Goal: Task Accomplishment & Management: Use online tool/utility

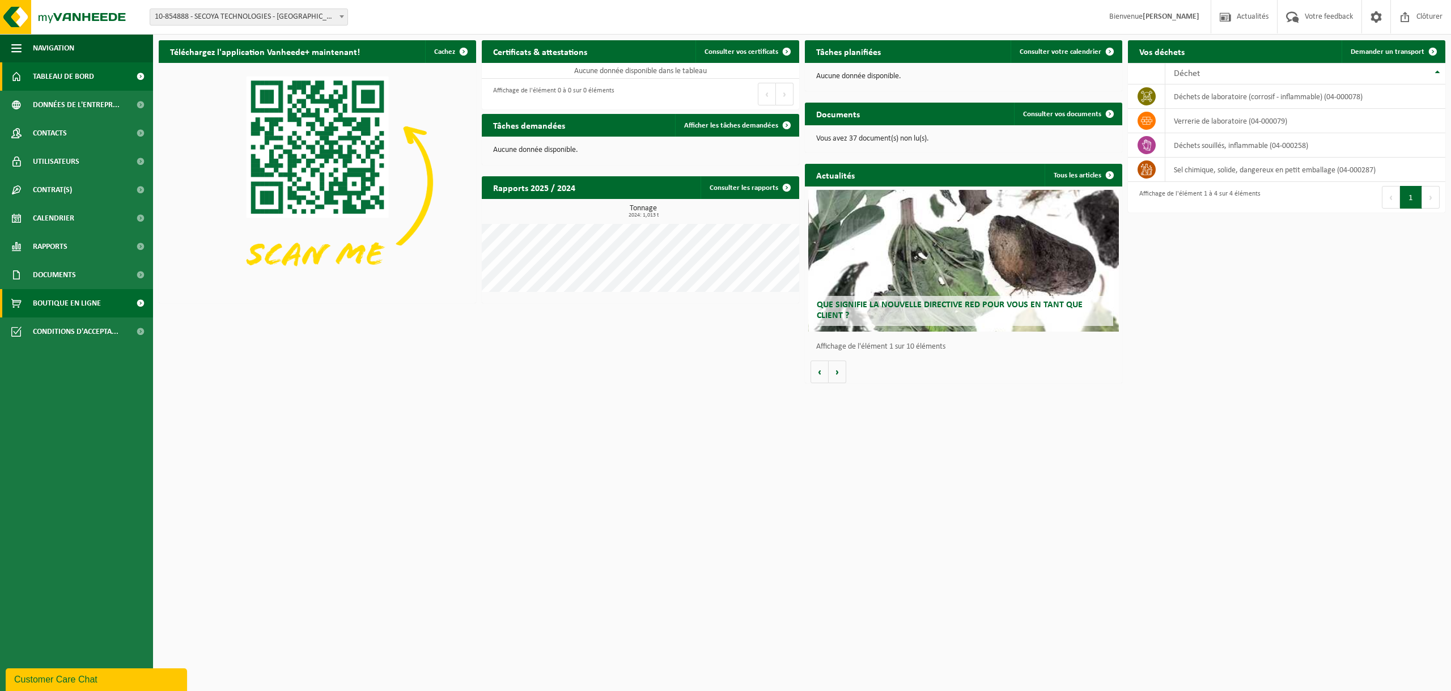
click at [101, 303] on link "Boutique en ligne" at bounding box center [76, 303] width 153 height 28
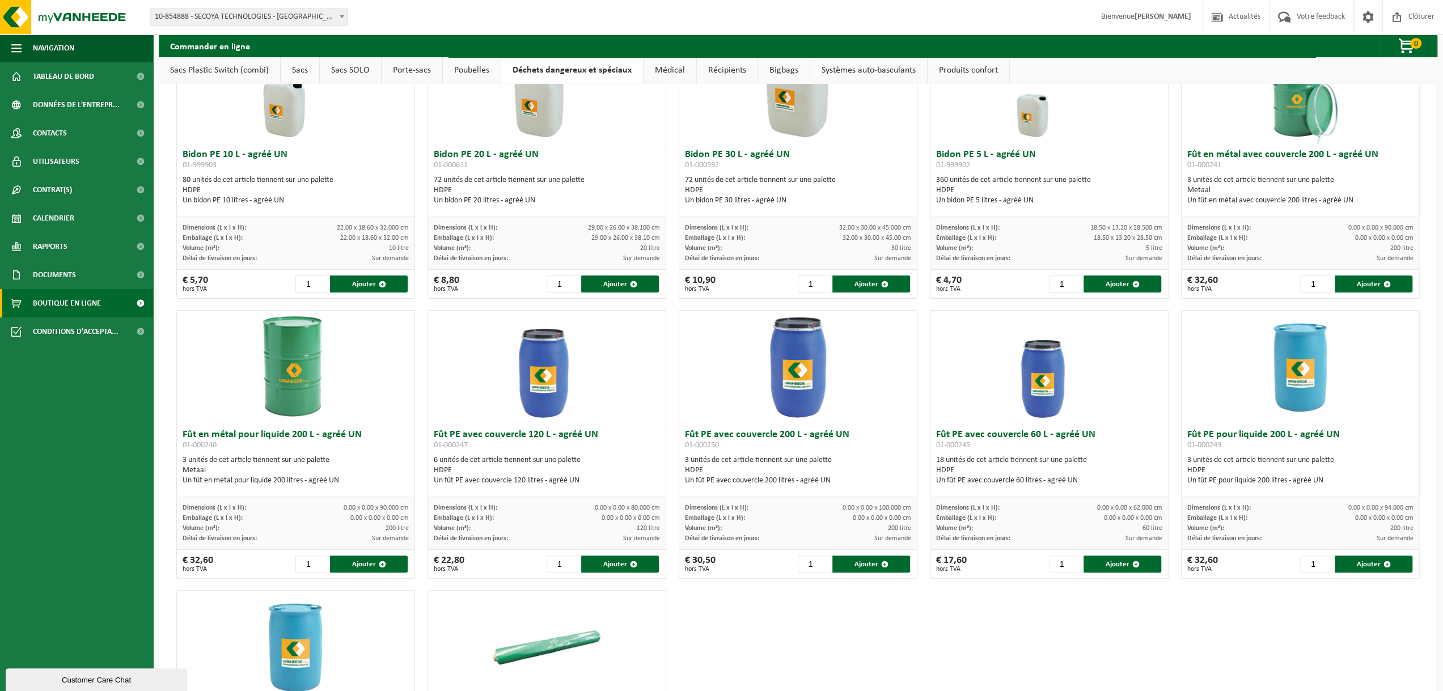
scroll to position [57, 0]
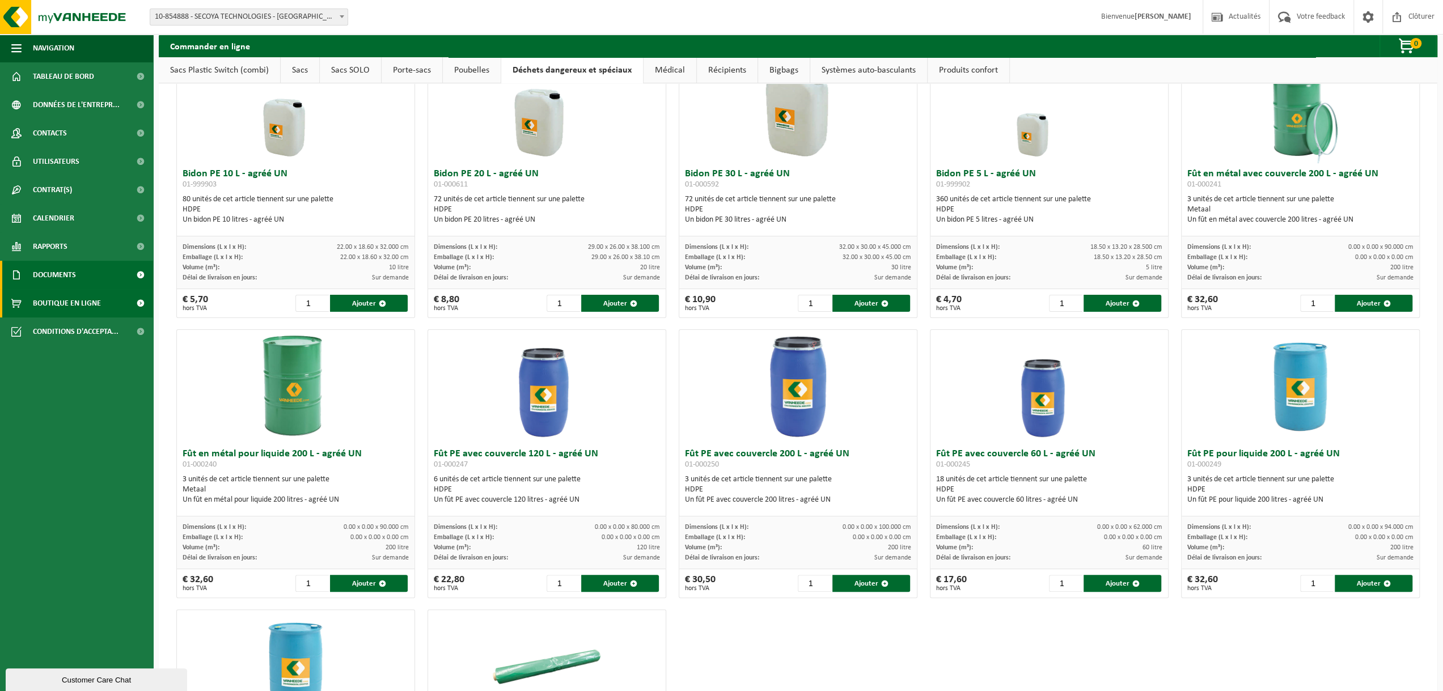
click at [115, 283] on link "Documents" at bounding box center [76, 275] width 153 height 28
click at [60, 305] on span "Factures" at bounding box center [49, 304] width 29 height 22
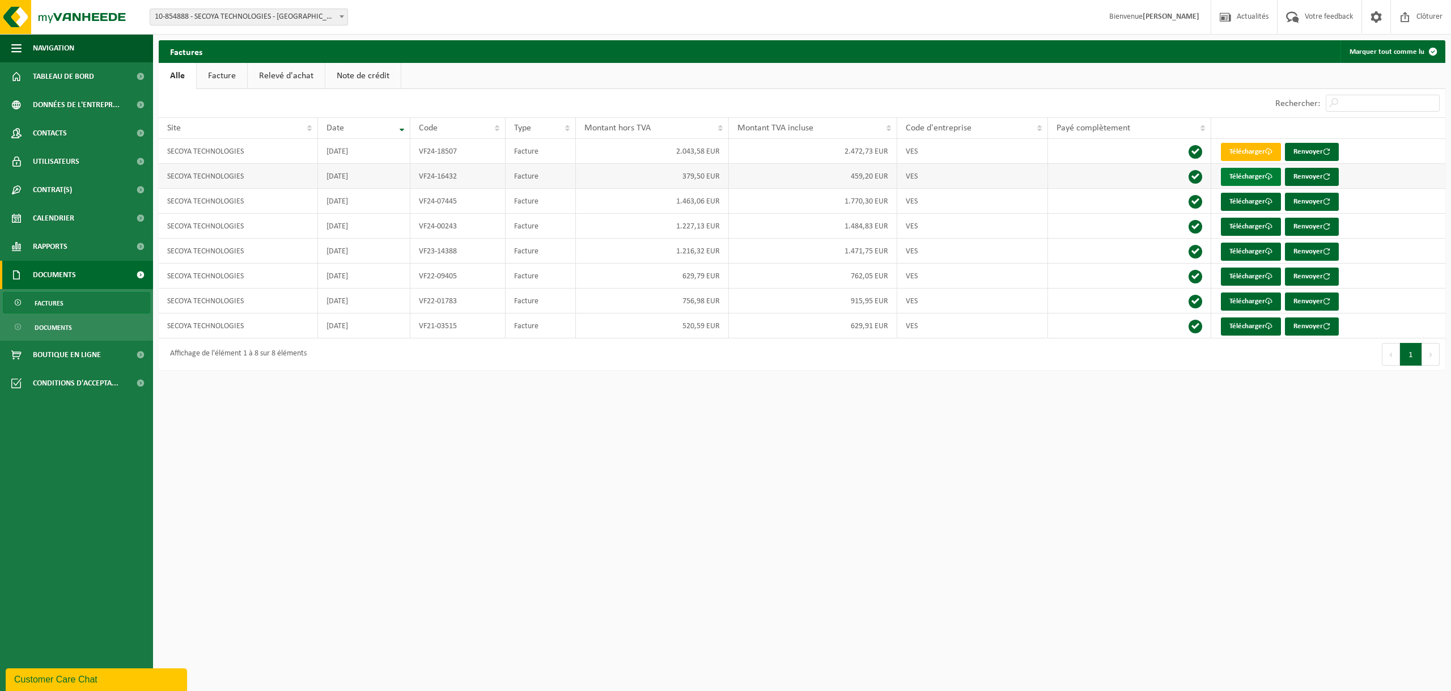
click at [1255, 183] on link "Télécharger" at bounding box center [1251, 177] width 60 height 18
click at [1262, 202] on link "Télécharger" at bounding box center [1251, 202] width 60 height 18
click at [605, 501] on html "Site: 10-854888 - SECOYA TECHNOLOGIES - LOUVAIN-LA-NEUVE 10-854888 - SECOYA TEC…" at bounding box center [725, 345] width 1451 height 691
click at [134, 388] on span at bounding box center [141, 383] width 26 height 28
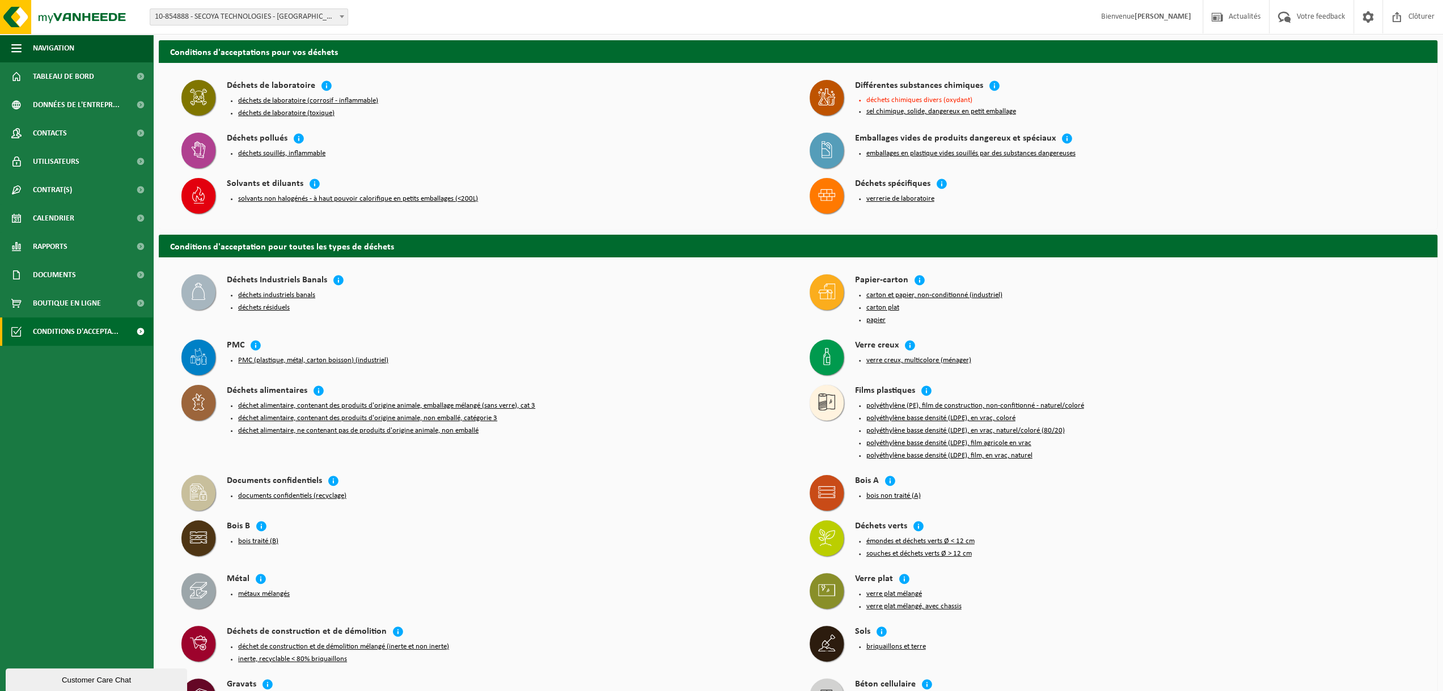
click at [307, 114] on button "déchets de laboratoire (toxique)" at bounding box center [286, 113] width 96 height 9
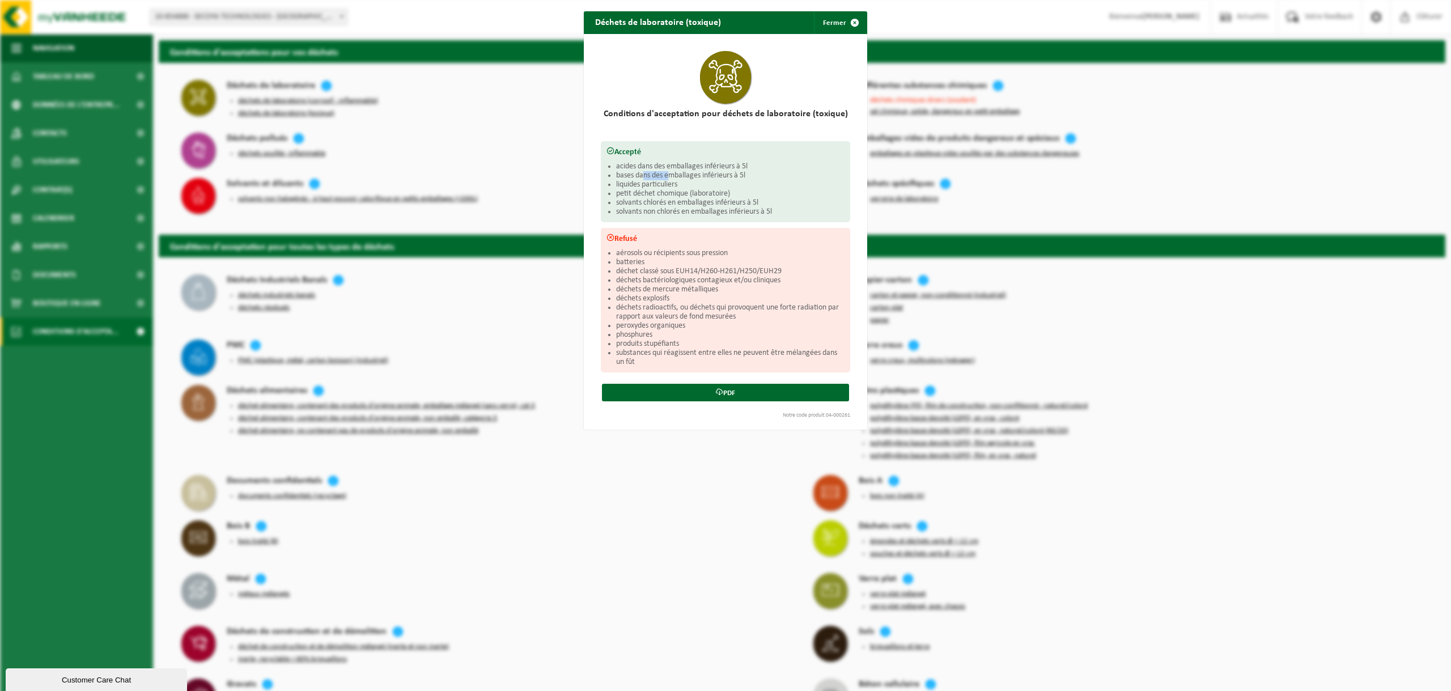
drag, startPoint x: 641, startPoint y: 177, endPoint x: 652, endPoint y: 182, distance: 11.7
click at [664, 174] on li "bases dans des emballages inférieurs à 5l" at bounding box center [730, 175] width 228 height 9
drag, startPoint x: 641, startPoint y: 185, endPoint x: 655, endPoint y: 184, distance: 14.3
click at [655, 184] on li "liquides particuliers" at bounding box center [730, 184] width 228 height 9
drag, startPoint x: 635, startPoint y: 194, endPoint x: 719, endPoint y: 193, distance: 83.9
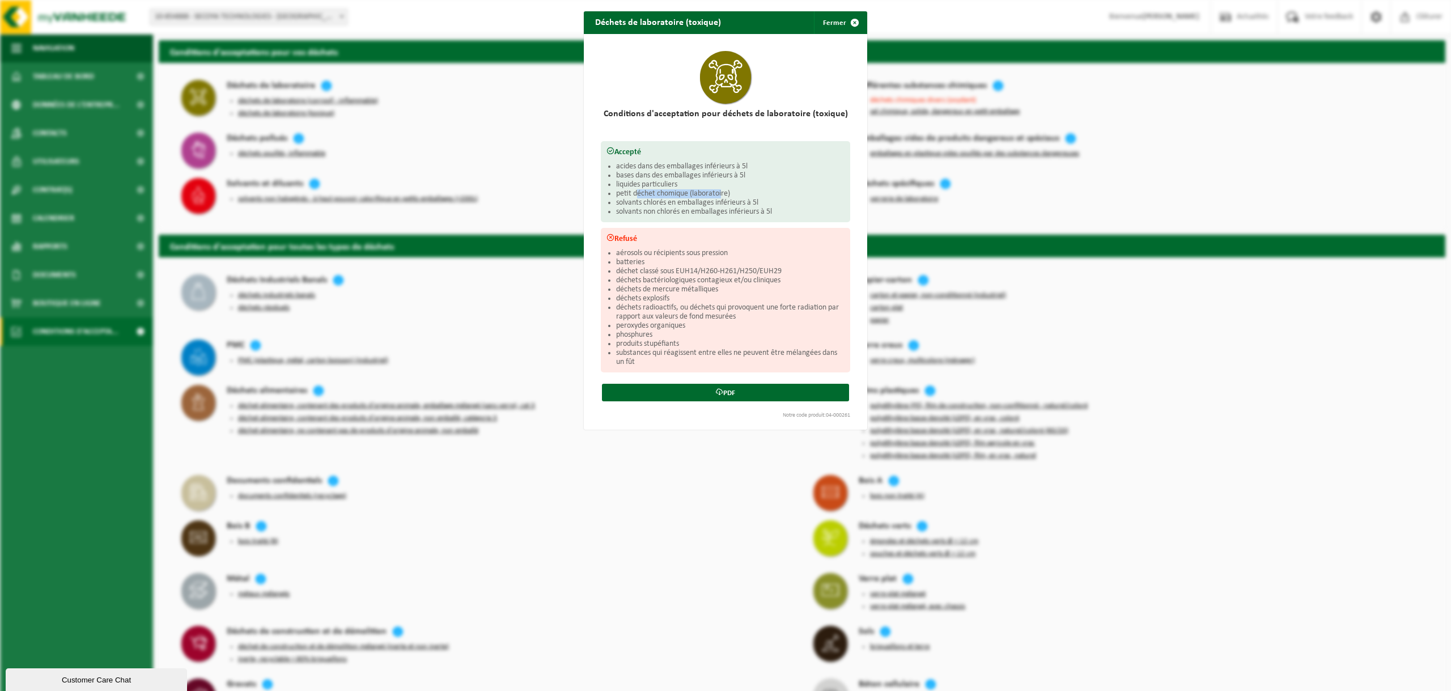
click at [719, 193] on li "petit déchet chomique (laboratoire)" at bounding box center [730, 193] width 228 height 9
drag, startPoint x: 632, startPoint y: 201, endPoint x: 709, endPoint y: 207, distance: 76.8
click at [709, 207] on ul "acides dans des emballages inférieurs à 5l bases dans des emballages inférieurs…" at bounding box center [730, 189] width 228 height 54
click at [709, 207] on li "solvants non chlorés en emballages inférieurs à 5l" at bounding box center [730, 211] width 228 height 9
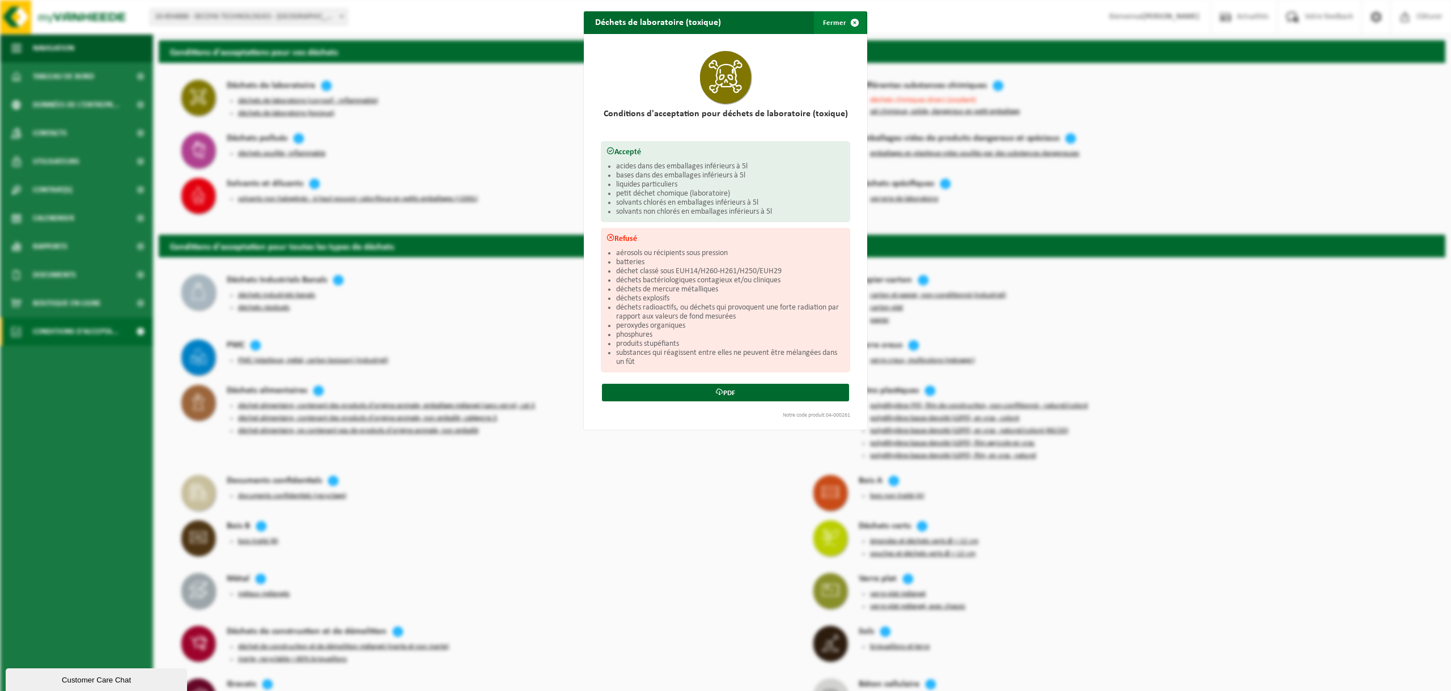
click at [848, 24] on span "button" at bounding box center [855, 22] width 23 height 23
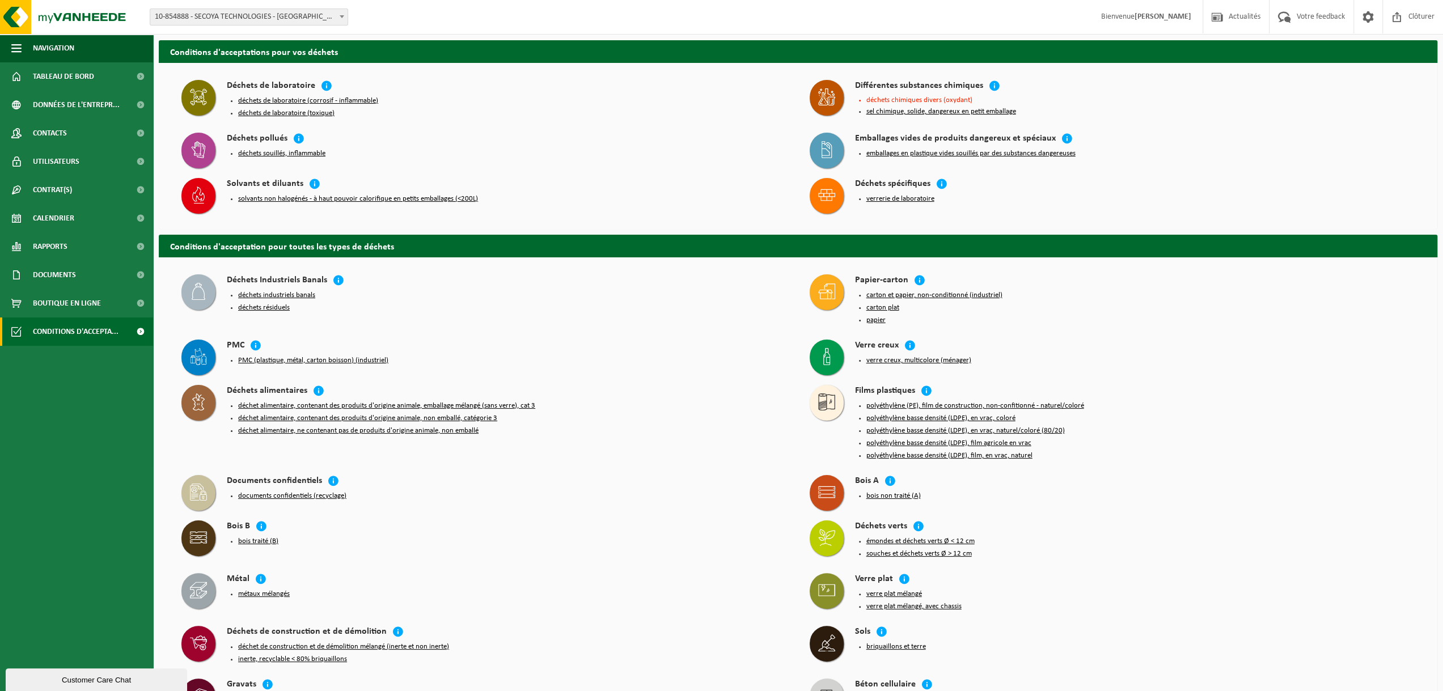
click at [320, 100] on button "déchets de laboratoire (corrosif - inflammable)" at bounding box center [308, 100] width 140 height 9
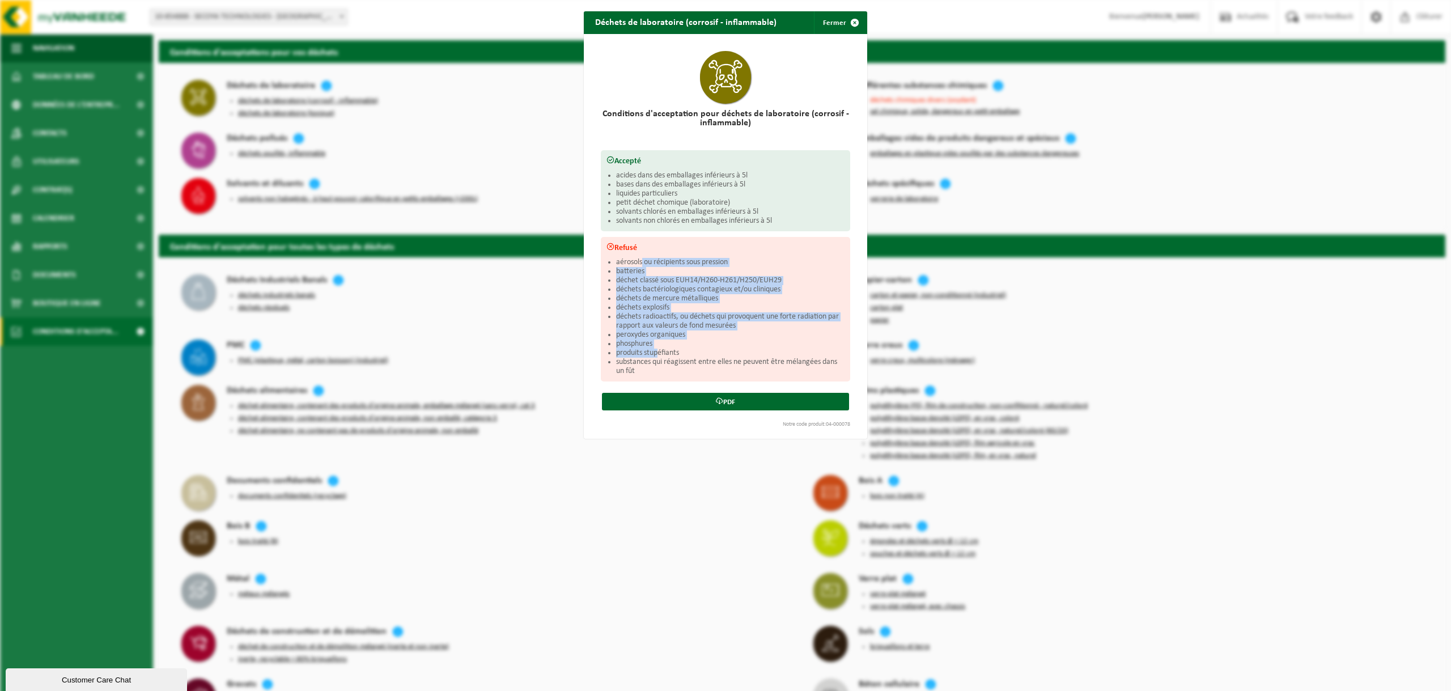
drag, startPoint x: 637, startPoint y: 262, endPoint x: 653, endPoint y: 354, distance: 92.6
click at [653, 354] on ul "aérosols ou récipients sous pression batteries déchet classé sous EUH14/H260-H2…" at bounding box center [730, 317] width 228 height 118
click at [653, 354] on li "produits stupéfiants" at bounding box center [730, 353] width 228 height 9
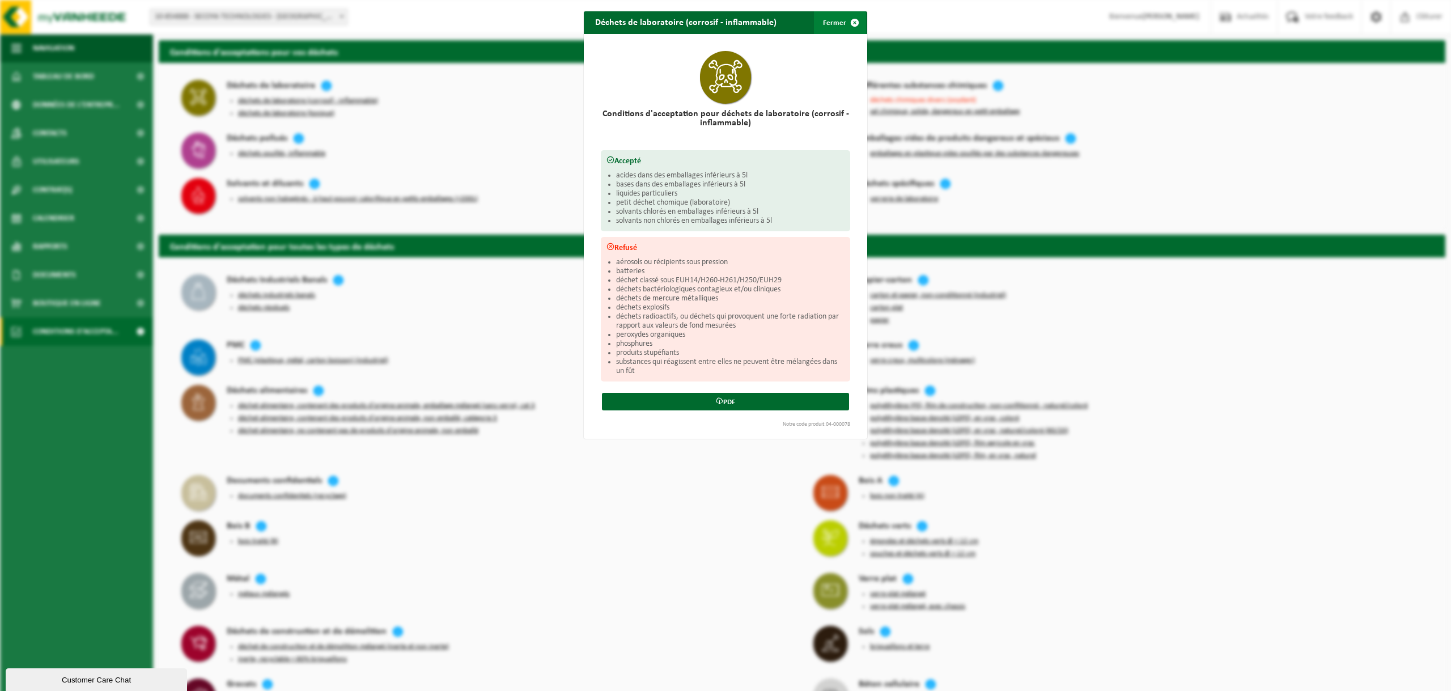
click at [851, 23] on span "button" at bounding box center [855, 22] width 23 height 23
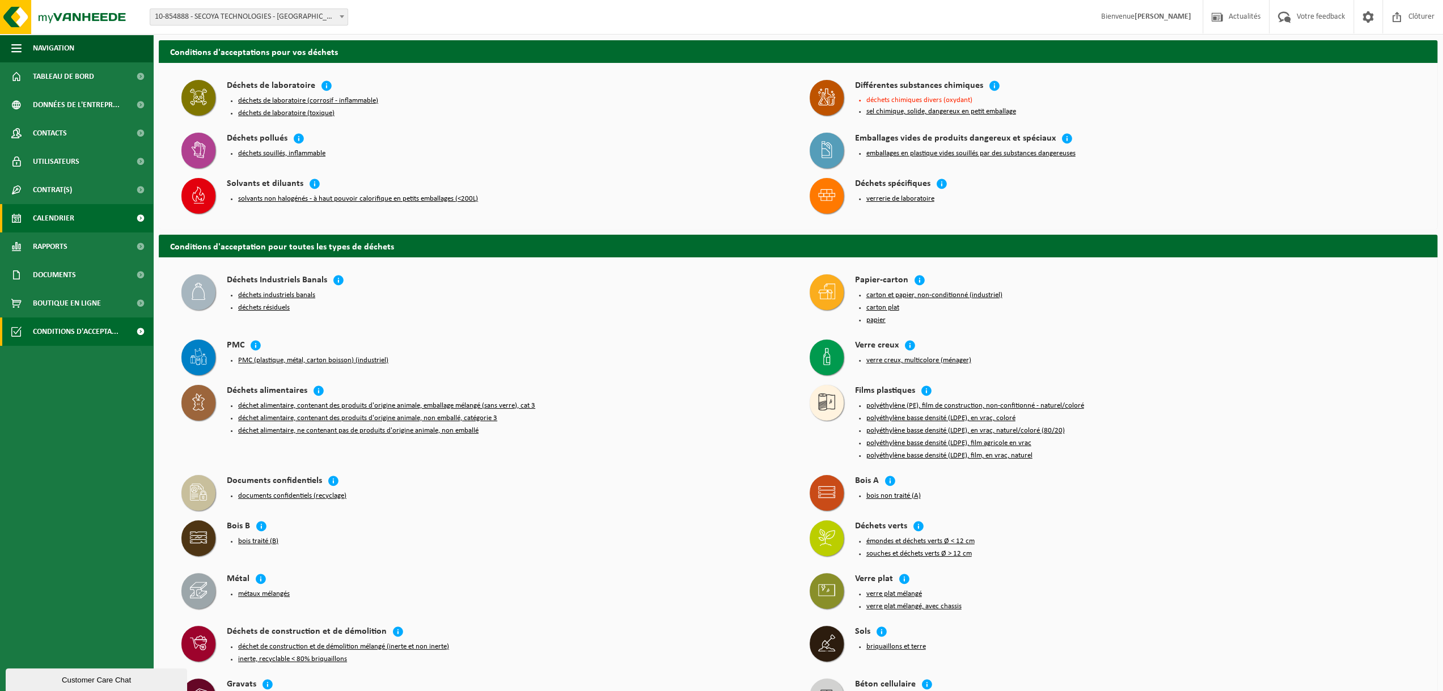
click at [61, 219] on span "Calendrier" at bounding box center [53, 218] width 41 height 28
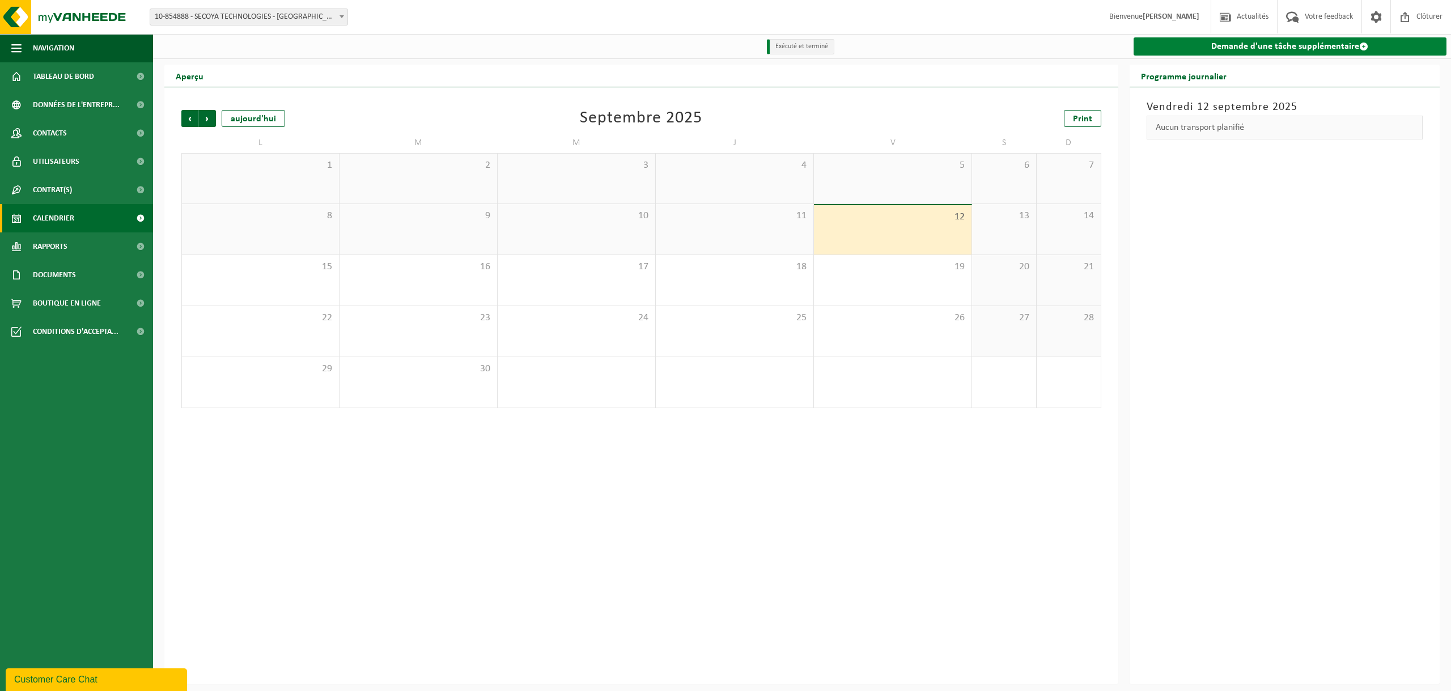
click at [1264, 47] on link "Demande d'une tâche supplémentaire" at bounding box center [1290, 46] width 313 height 18
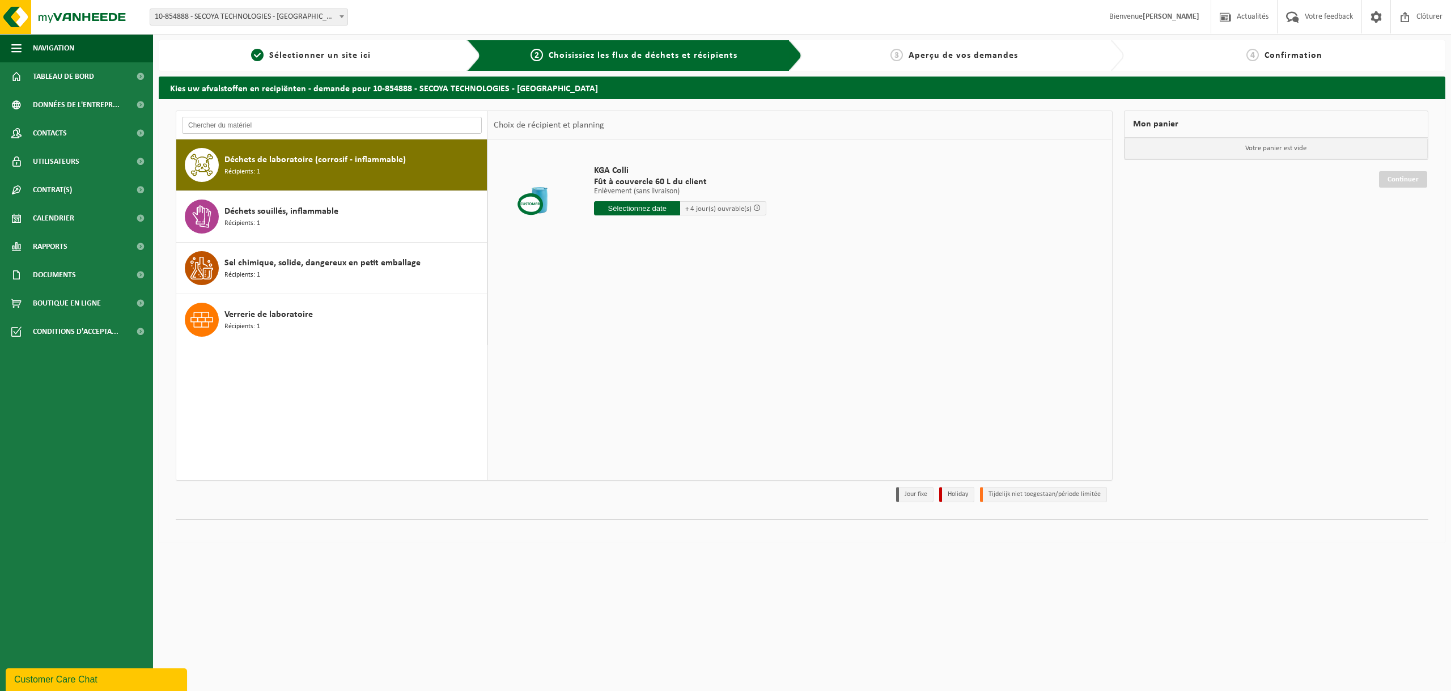
click at [310, 126] on input "text" at bounding box center [332, 125] width 300 height 17
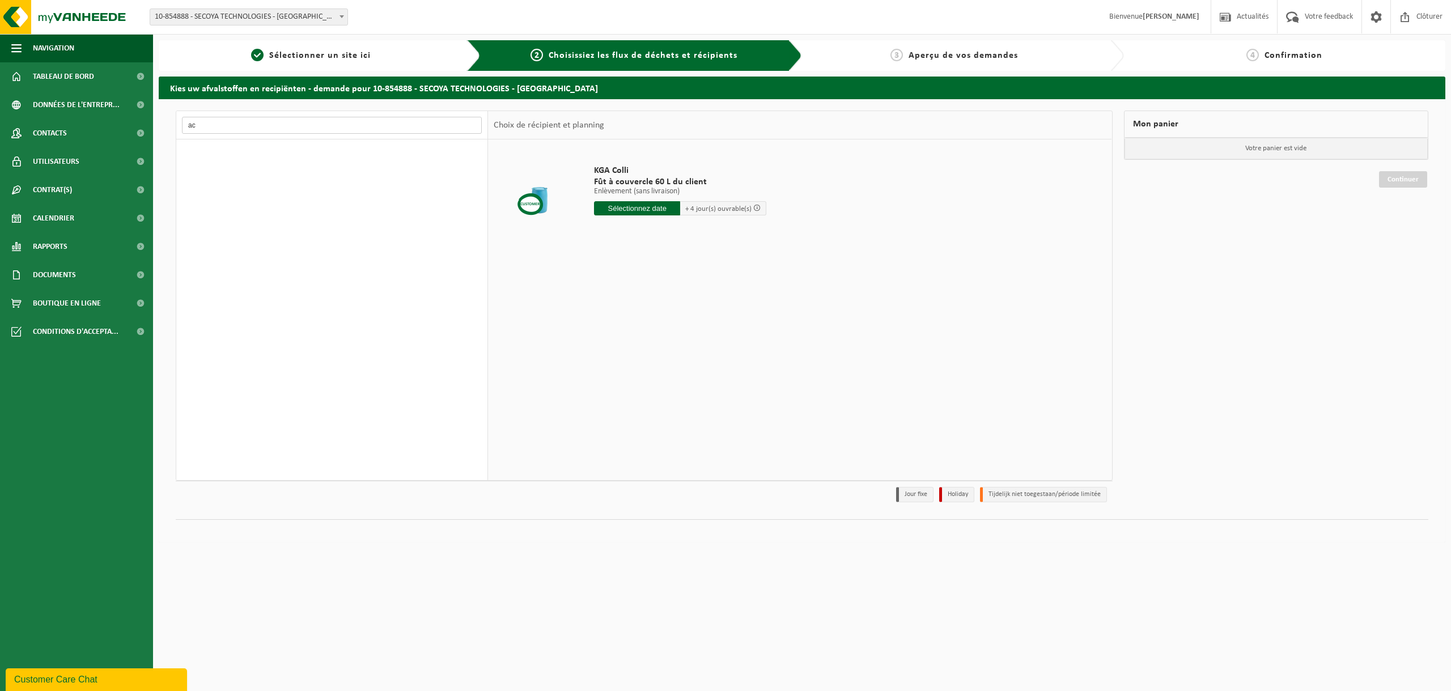
type input "a"
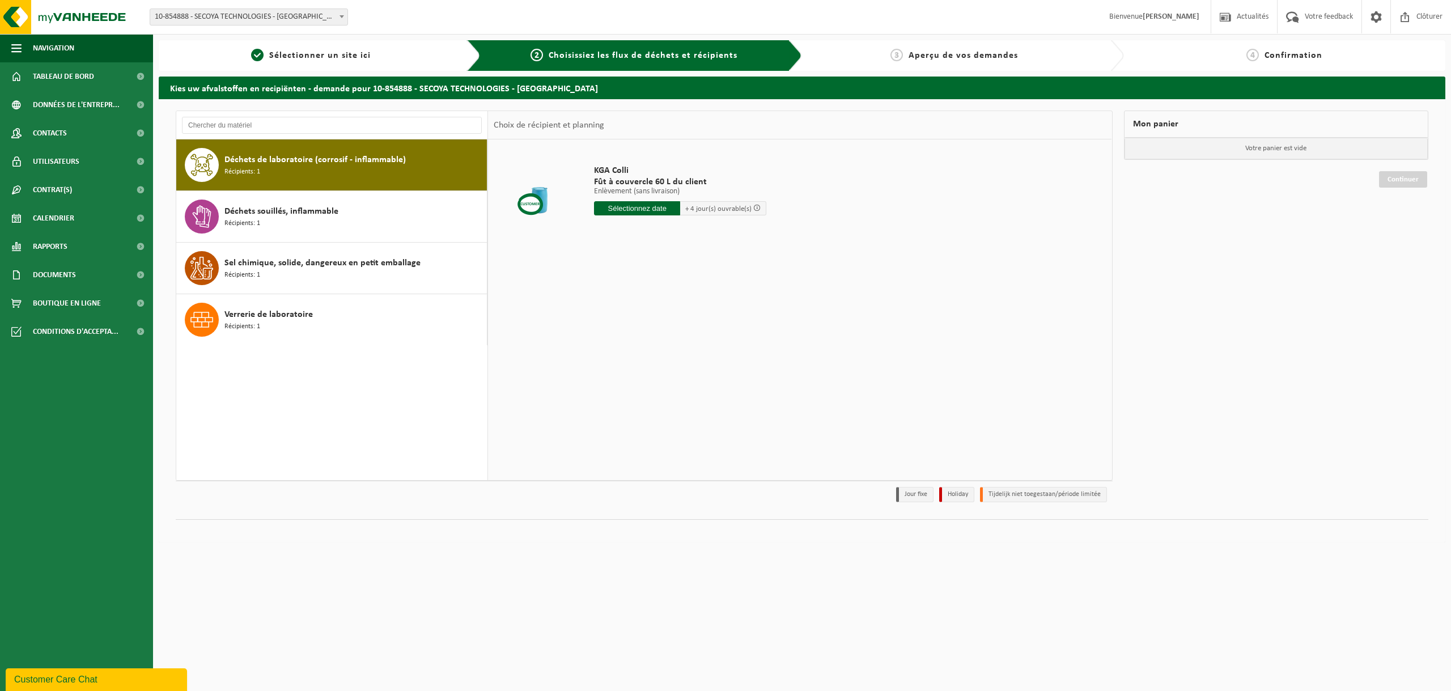
click at [357, 172] on div "Déchets de laboratoire (corrosif - inflammable) Récipients: 1" at bounding box center [354, 165] width 260 height 34
click at [661, 208] on input "text" at bounding box center [637, 208] width 86 height 14
click at [636, 207] on input "text" at bounding box center [637, 208] width 86 height 14
click at [604, 315] on div "15" at bounding box center [605, 308] width 20 height 18
type input "à partir de 2025-09-15"
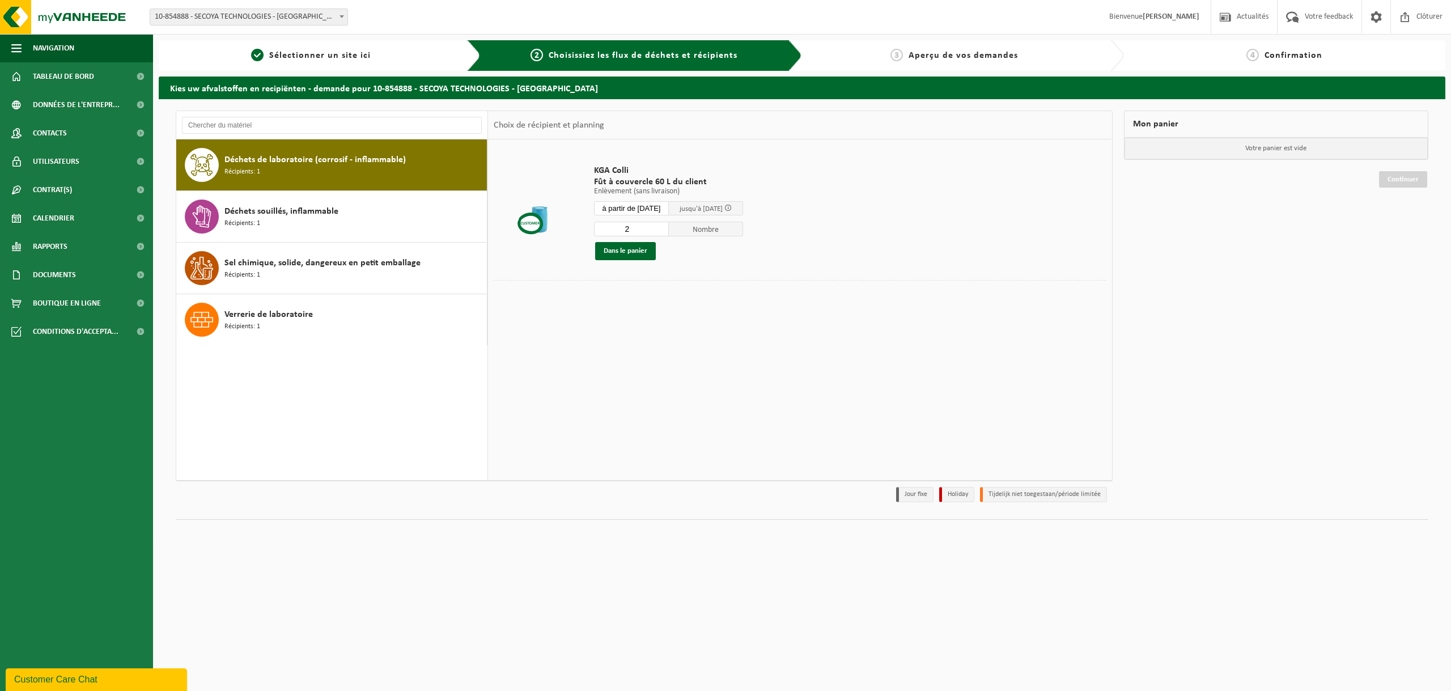
type input "2"
click at [665, 226] on input "2" at bounding box center [631, 229] width 75 height 15
click at [622, 253] on button "Dans le panier" at bounding box center [625, 251] width 61 height 18
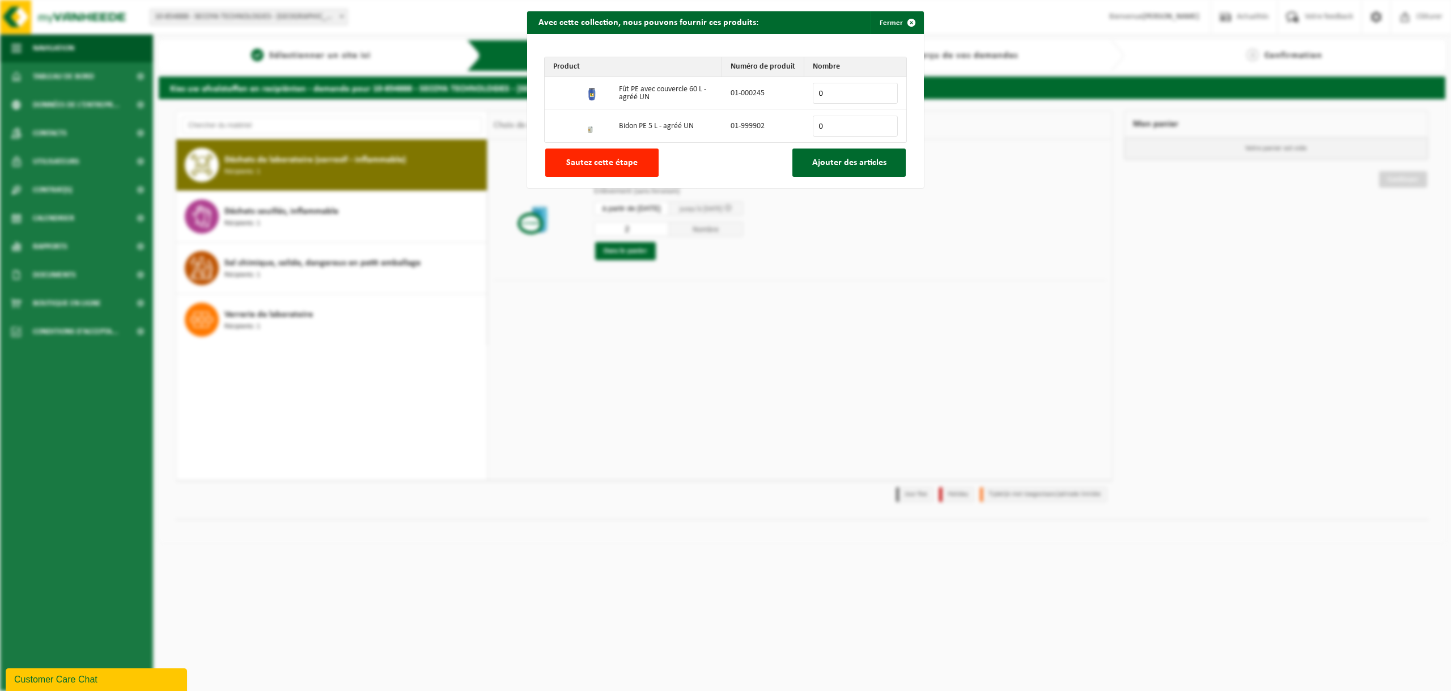
click at [833, 89] on input "0" at bounding box center [855, 93] width 85 height 21
click at [882, 90] on input "1" at bounding box center [855, 93] width 85 height 21
click at [882, 90] on input "2" at bounding box center [855, 93] width 85 height 21
click at [882, 90] on input "3" at bounding box center [855, 93] width 85 height 21
click at [882, 90] on input "4" at bounding box center [855, 93] width 85 height 21
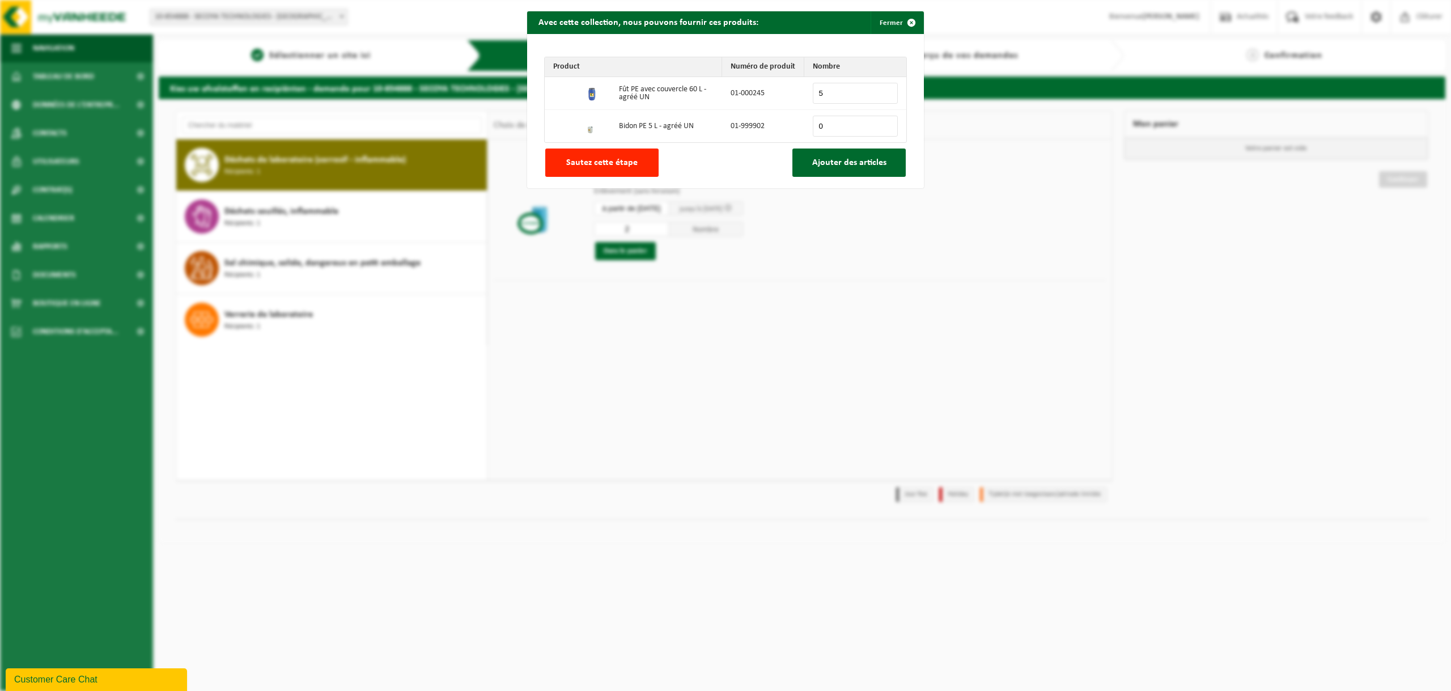
click at [882, 90] on input "5" at bounding box center [855, 93] width 85 height 21
click at [882, 90] on input "6" at bounding box center [855, 93] width 85 height 21
click at [882, 90] on input "7" at bounding box center [855, 93] width 85 height 21
click at [882, 90] on input "8" at bounding box center [855, 93] width 85 height 21
click at [882, 90] on input "9" at bounding box center [855, 93] width 85 height 21
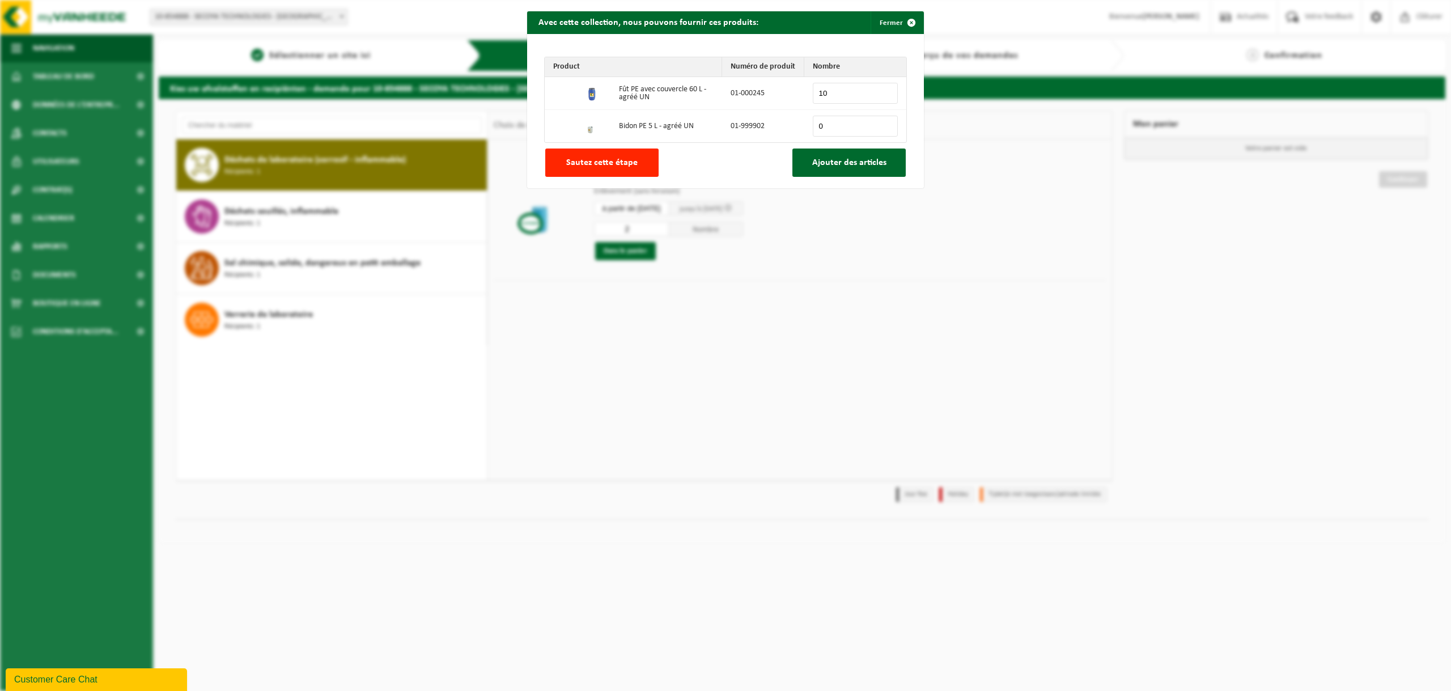
type input "10"
click at [882, 90] on input "10" at bounding box center [855, 93] width 85 height 21
click at [830, 158] on span "Ajouter des articles" at bounding box center [849, 162] width 74 height 9
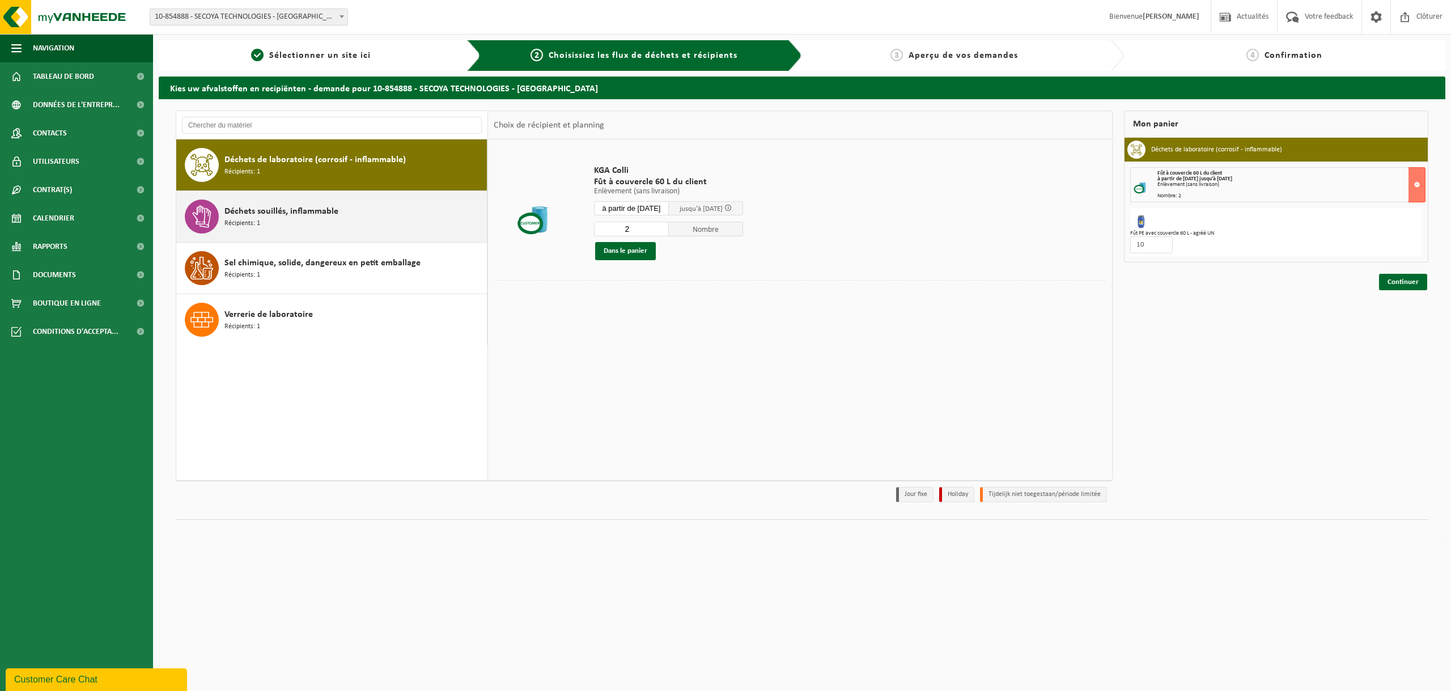
click at [304, 223] on div "Déchets souillés, inflammable Récipients: 1" at bounding box center [354, 217] width 260 height 34
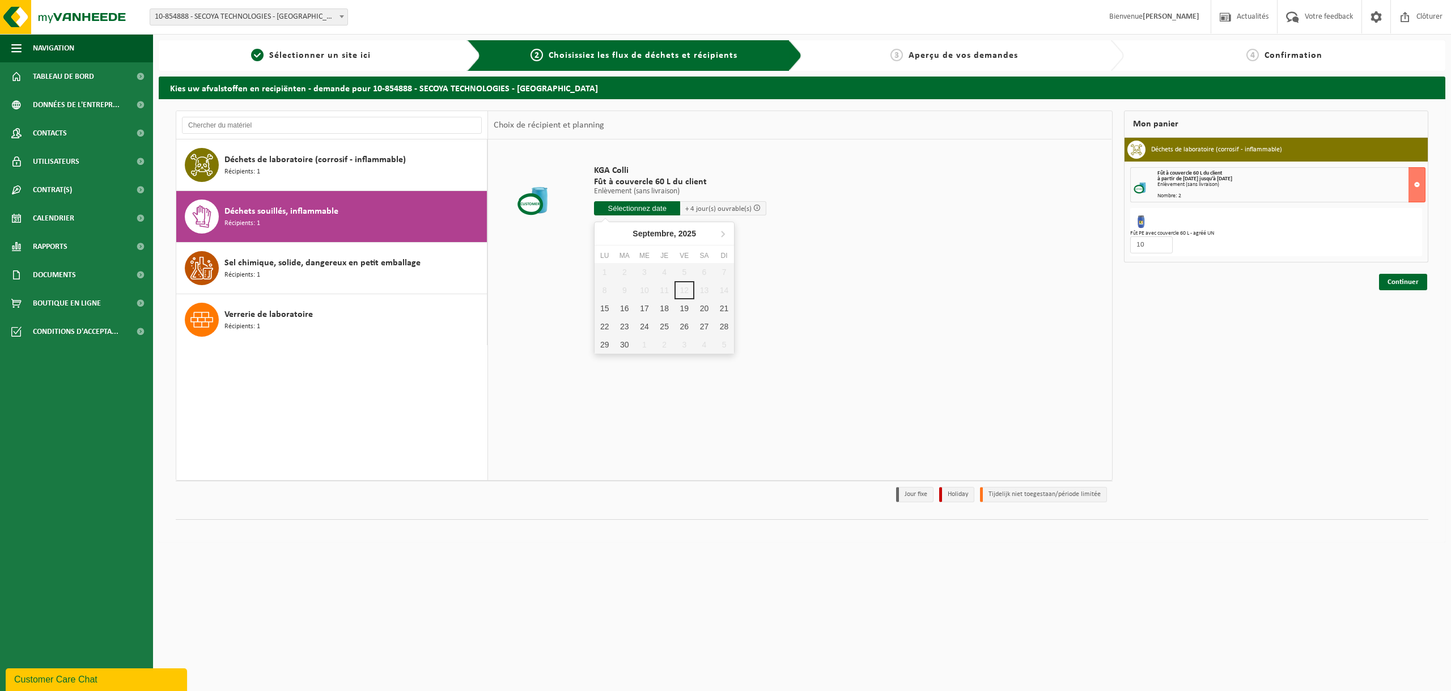
click at [654, 209] on input "text" at bounding box center [637, 208] width 86 height 14
click at [604, 311] on div "15" at bounding box center [605, 308] width 20 height 18
type input "à partir de 2025-09-15"
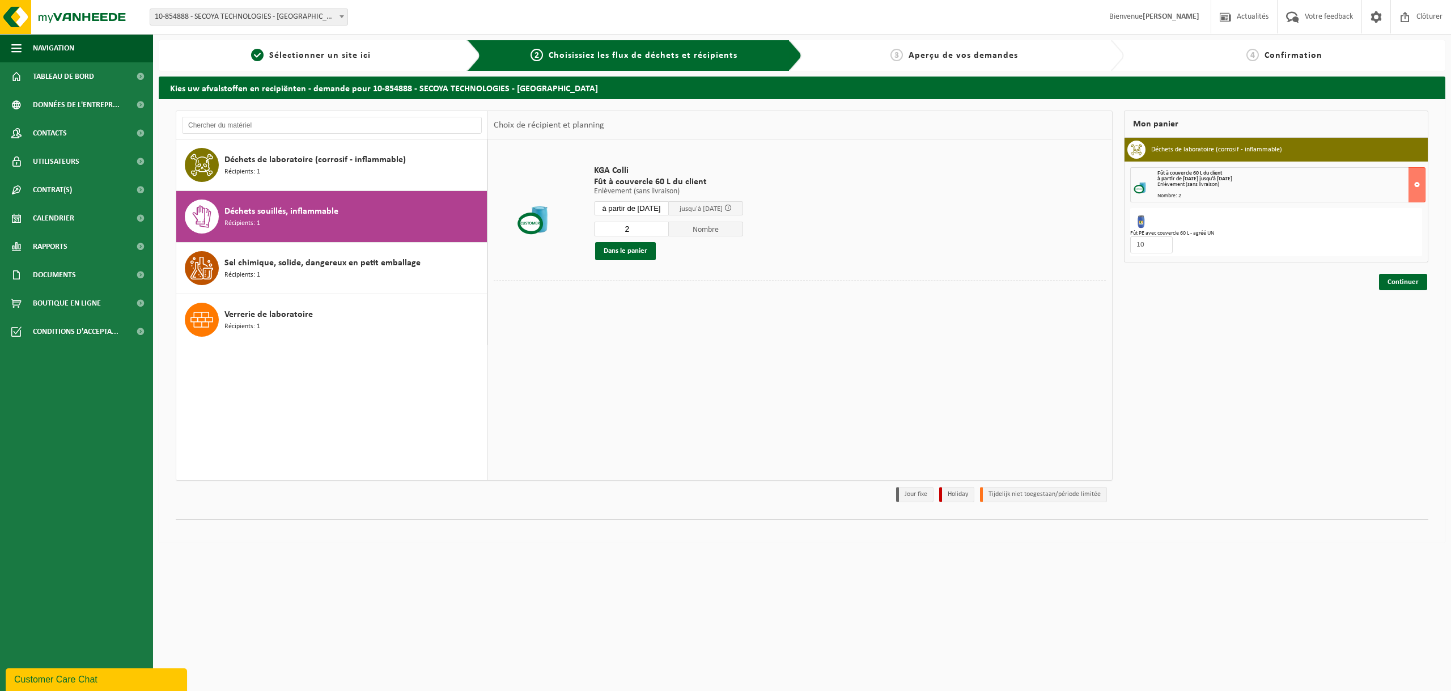
click at [668, 225] on input "2" at bounding box center [631, 229] width 75 height 15
click at [668, 225] on input "3" at bounding box center [631, 229] width 75 height 15
click at [668, 225] on input "4" at bounding box center [631, 229] width 75 height 15
click at [668, 225] on input "5" at bounding box center [631, 229] width 75 height 15
click at [668, 225] on input "6" at bounding box center [631, 229] width 75 height 15
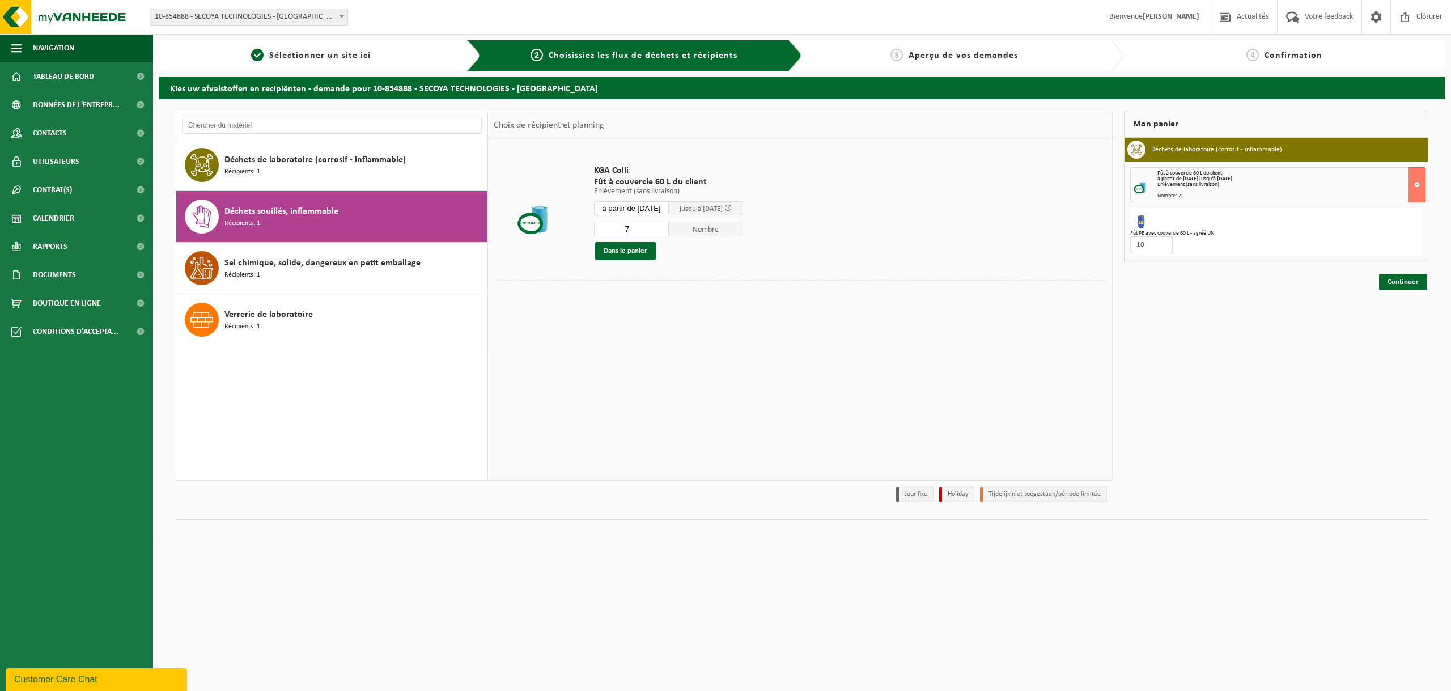
click at [668, 225] on input "7" at bounding box center [631, 229] width 75 height 15
click at [668, 225] on input "8" at bounding box center [631, 229] width 75 height 15
click at [668, 225] on input "9" at bounding box center [631, 229] width 75 height 15
click at [668, 225] on input "10" at bounding box center [631, 229] width 75 height 15
type input "11"
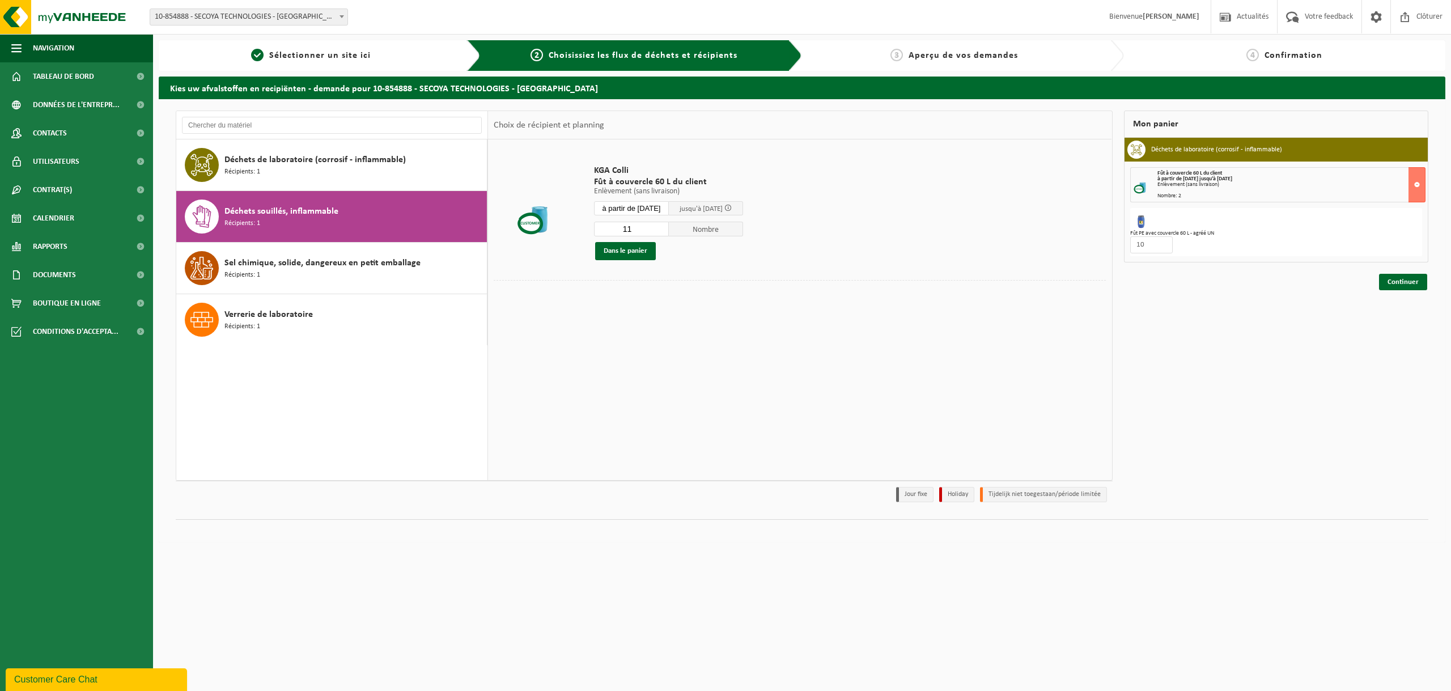
click at [668, 225] on input "11" at bounding box center [631, 229] width 75 height 15
click at [637, 255] on button "Dans le panier" at bounding box center [625, 251] width 61 height 18
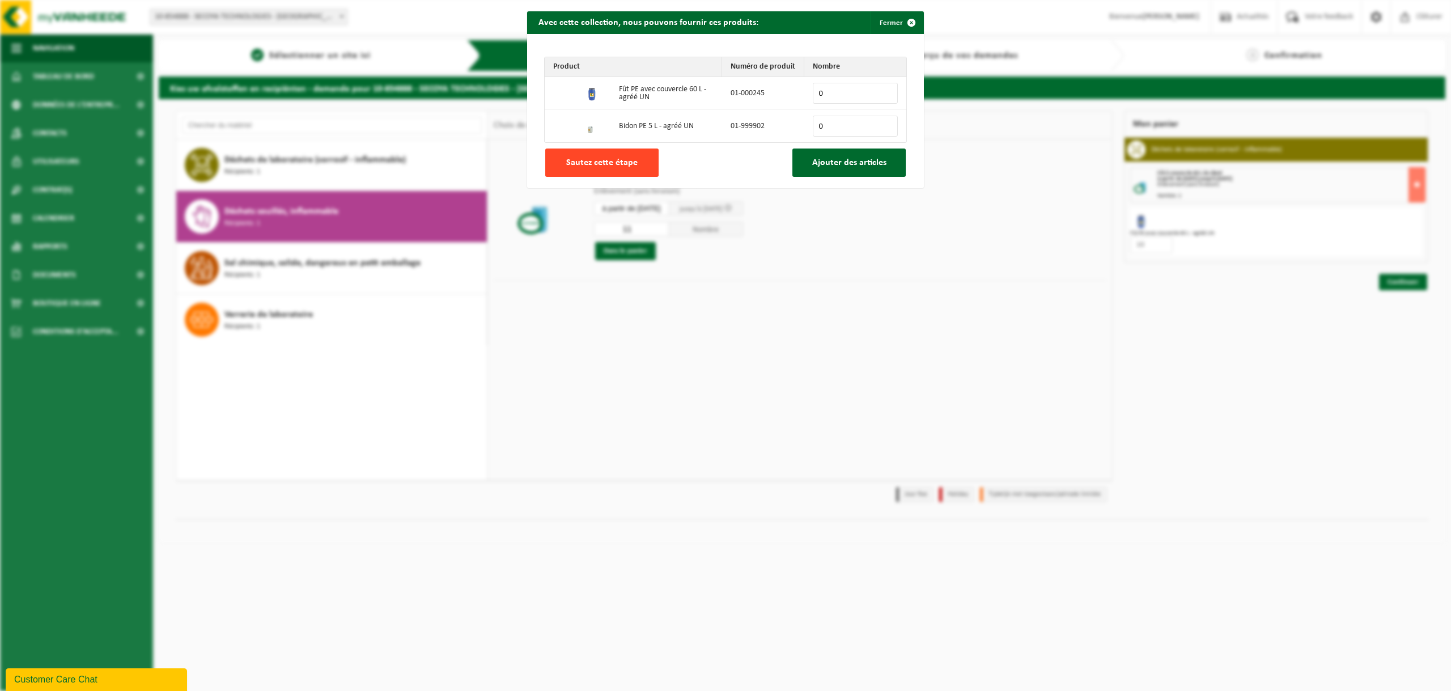
click at [637, 167] on button "Sautez cette étape" at bounding box center [601, 163] width 113 height 28
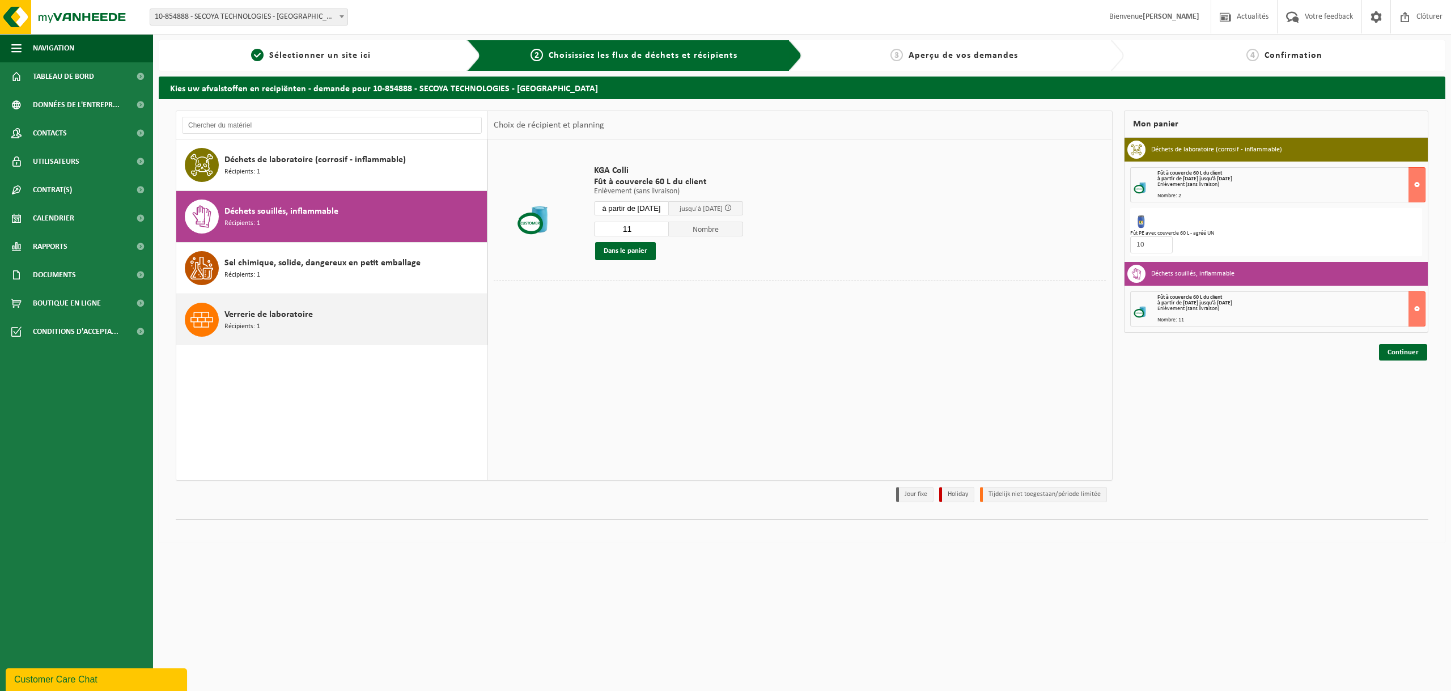
click at [312, 324] on div "Verrerie de laboratoire Récipients: 1" at bounding box center [354, 320] width 260 height 34
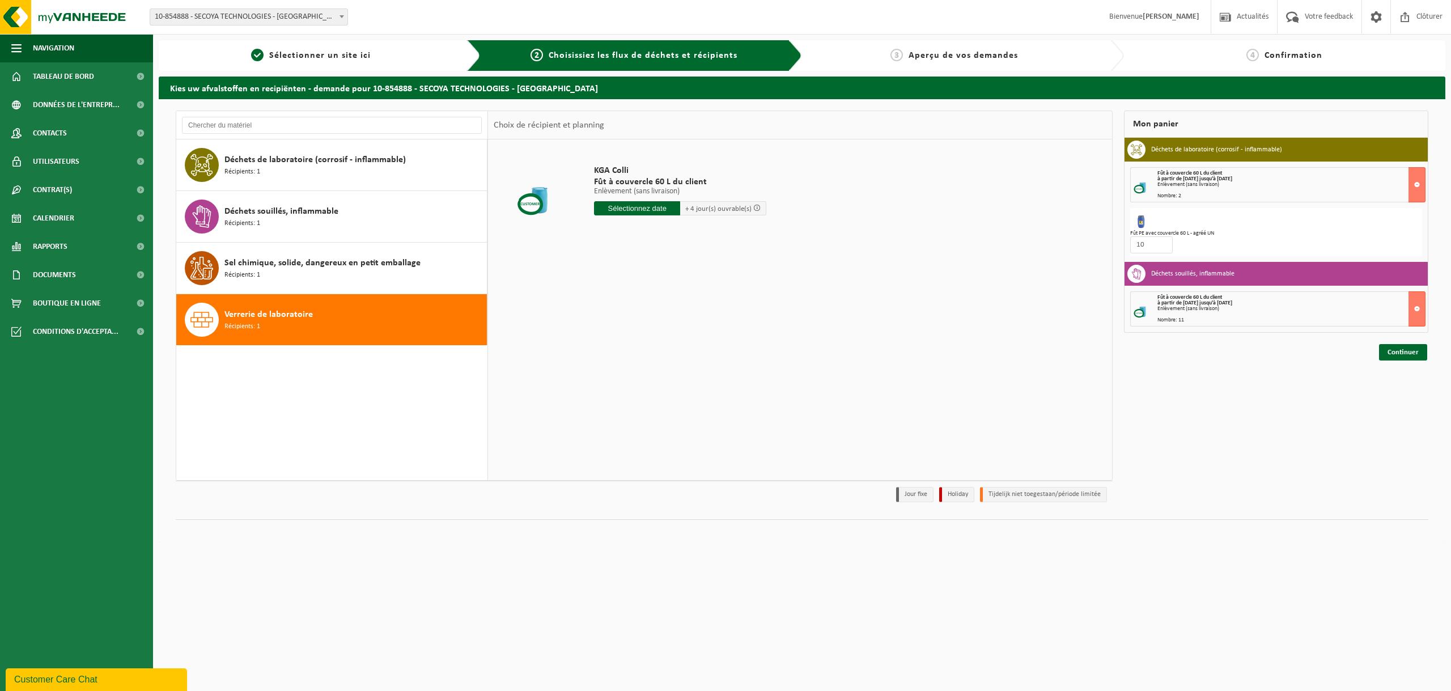
click at [629, 211] on input "text" at bounding box center [637, 208] width 86 height 14
click at [604, 309] on div "15" at bounding box center [605, 308] width 20 height 18
type input "à partir de 2025-09-15"
click at [666, 226] on input "2" at bounding box center [631, 229] width 75 height 15
click at [666, 226] on input "3" at bounding box center [631, 229] width 75 height 15
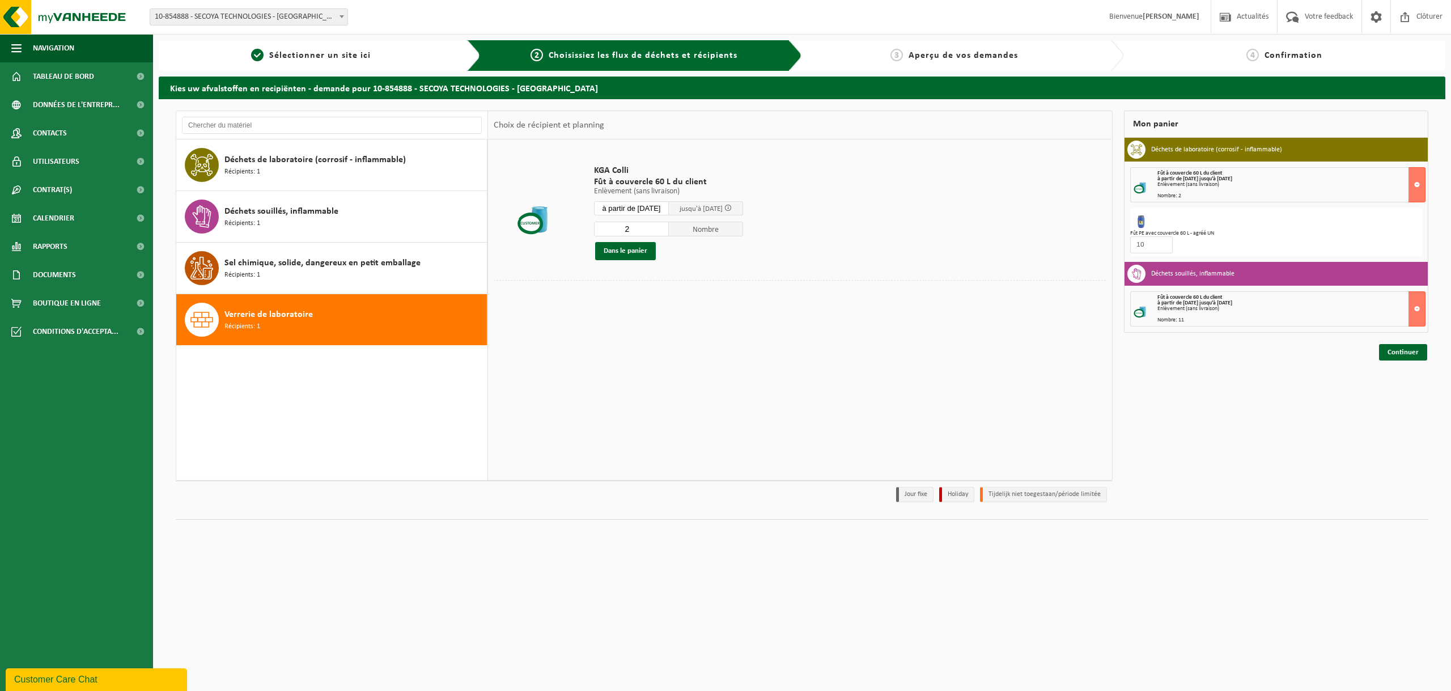
type input "2"
click at [667, 230] on input "2" at bounding box center [631, 229] width 75 height 15
click at [642, 251] on button "Dans le panier" at bounding box center [625, 251] width 61 height 18
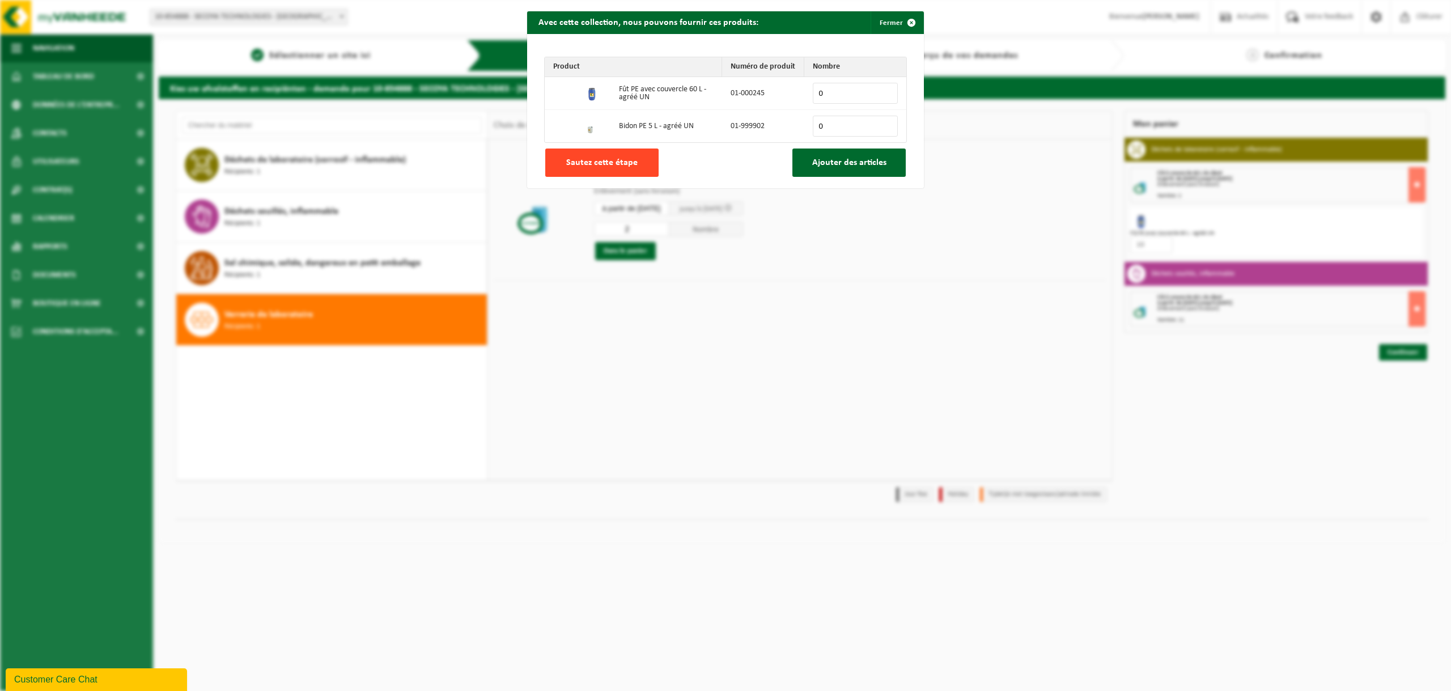
click at [604, 171] on button "Sautez cette étape" at bounding box center [601, 163] width 113 height 28
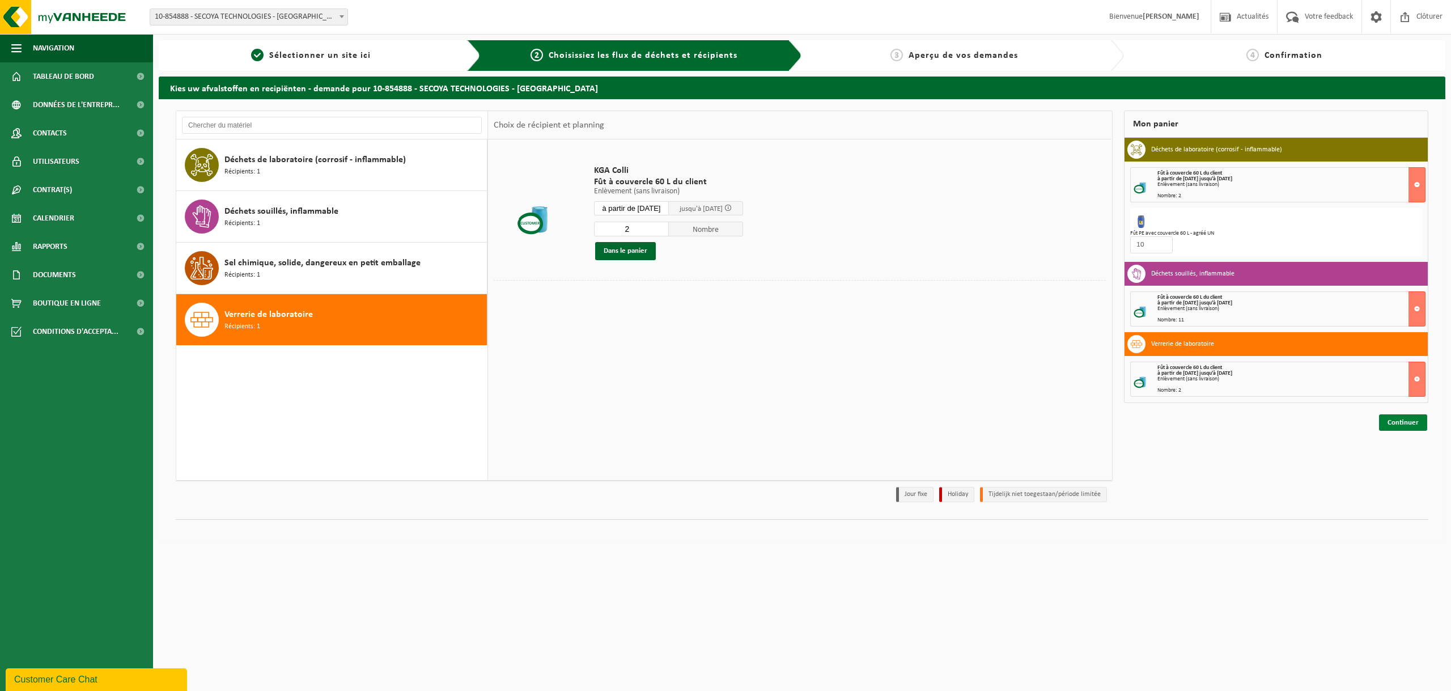
click at [1404, 423] on link "Continuer" at bounding box center [1403, 422] width 48 height 16
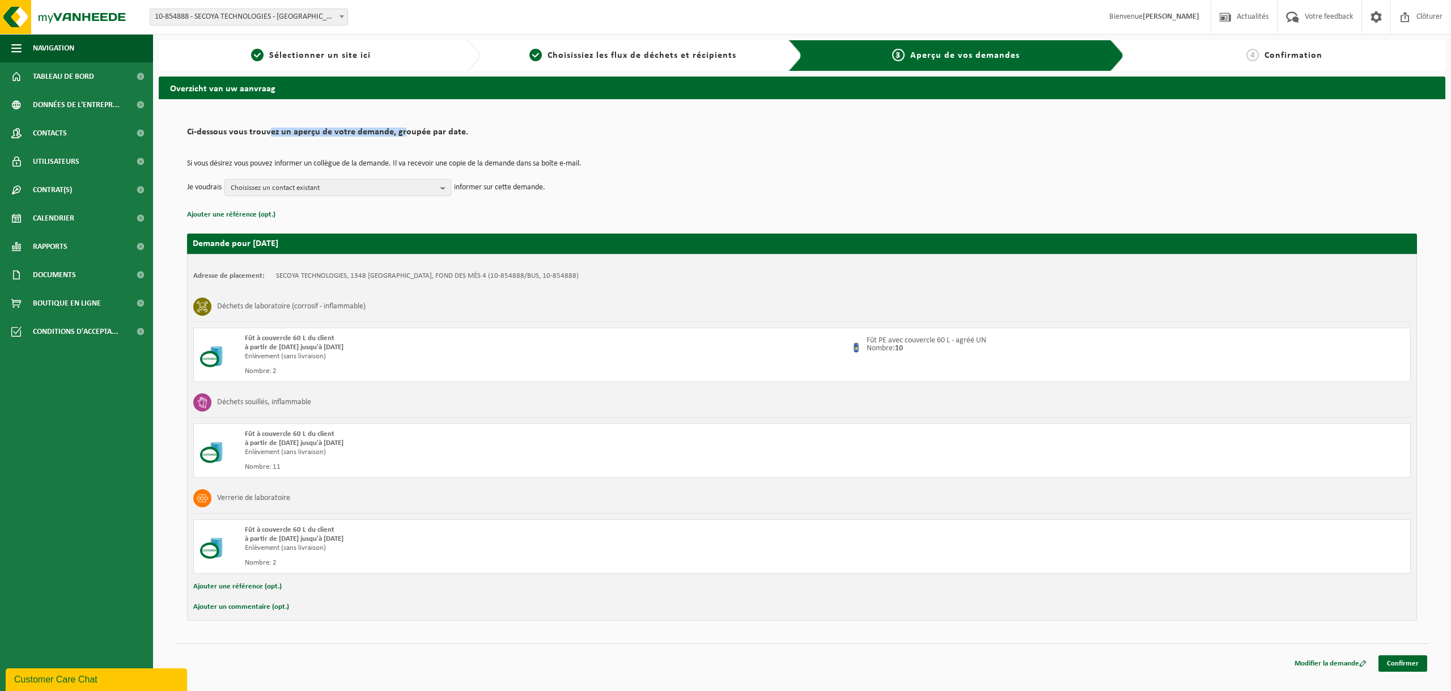
drag, startPoint x: 268, startPoint y: 133, endPoint x: 400, endPoint y: 130, distance: 132.1
click at [400, 130] on h2 "Ci-dessous vous trouvez un aperçu de votre demande, groupée par date." at bounding box center [802, 135] width 1230 height 15
click at [401, 130] on h2 "Ci-dessous vous trouvez un aperçu de votre demande, groupée par date." at bounding box center [802, 135] width 1230 height 15
click at [443, 188] on b "button" at bounding box center [445, 188] width 10 height 16
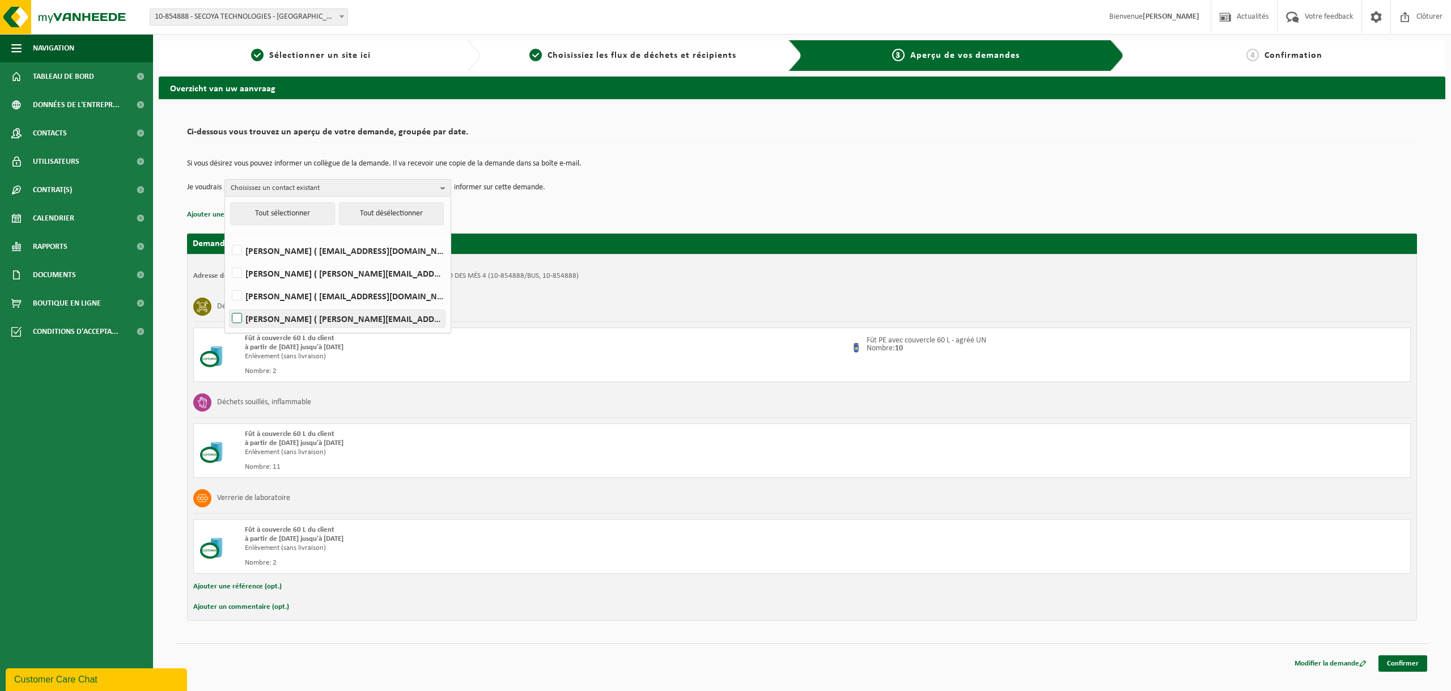
click at [325, 320] on label "[PERSON_NAME] ( [PERSON_NAME][EMAIL_ADDRESS][DOMAIN_NAME] )" at bounding box center [337, 318] width 215 height 17
click at [228, 304] on input "[PERSON_NAME] ( [PERSON_NAME][EMAIL_ADDRESS][DOMAIN_NAME] )" at bounding box center [227, 304] width 1 height 1
checkbox input "true"
click at [499, 205] on div "Si vous désirez vous pouvez informer un collègue de la demande. Il va recevoir …" at bounding box center [802, 178] width 1230 height 59
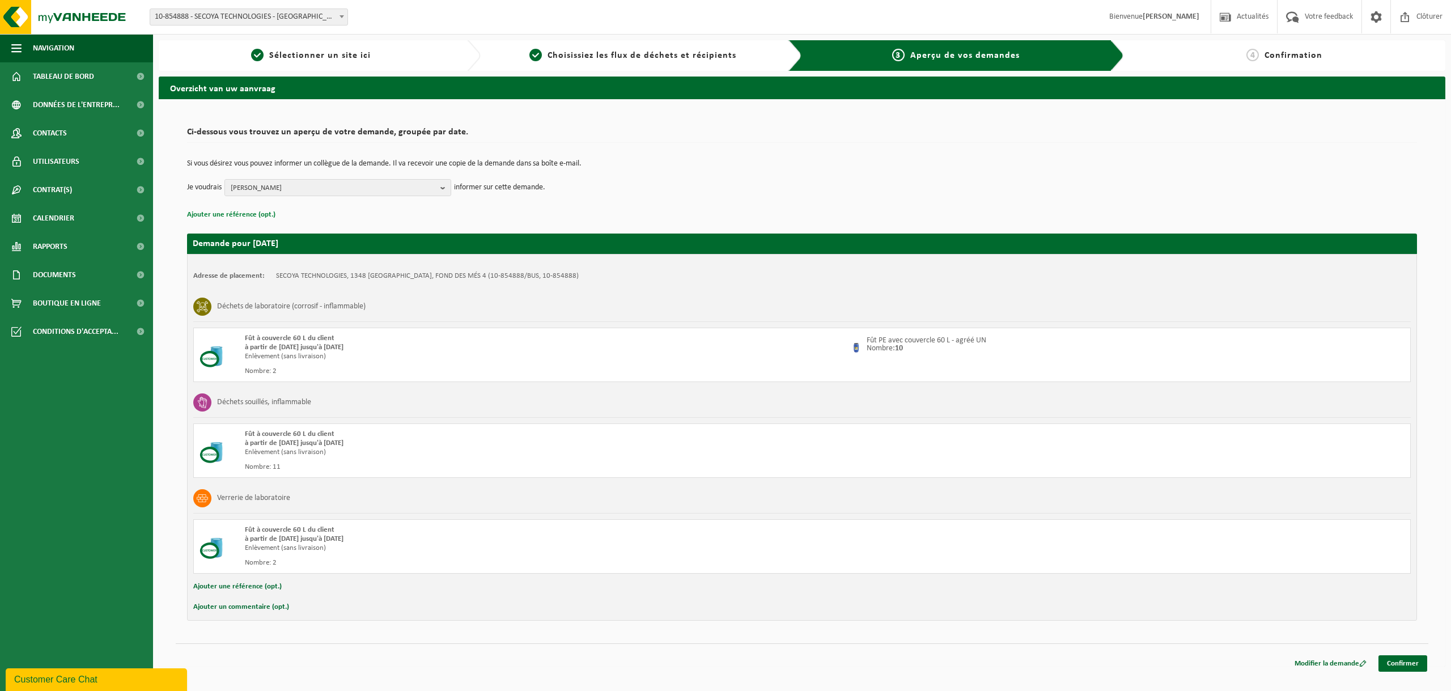
click at [243, 216] on button "Ajouter une référence (opt.)" at bounding box center [231, 214] width 88 height 15
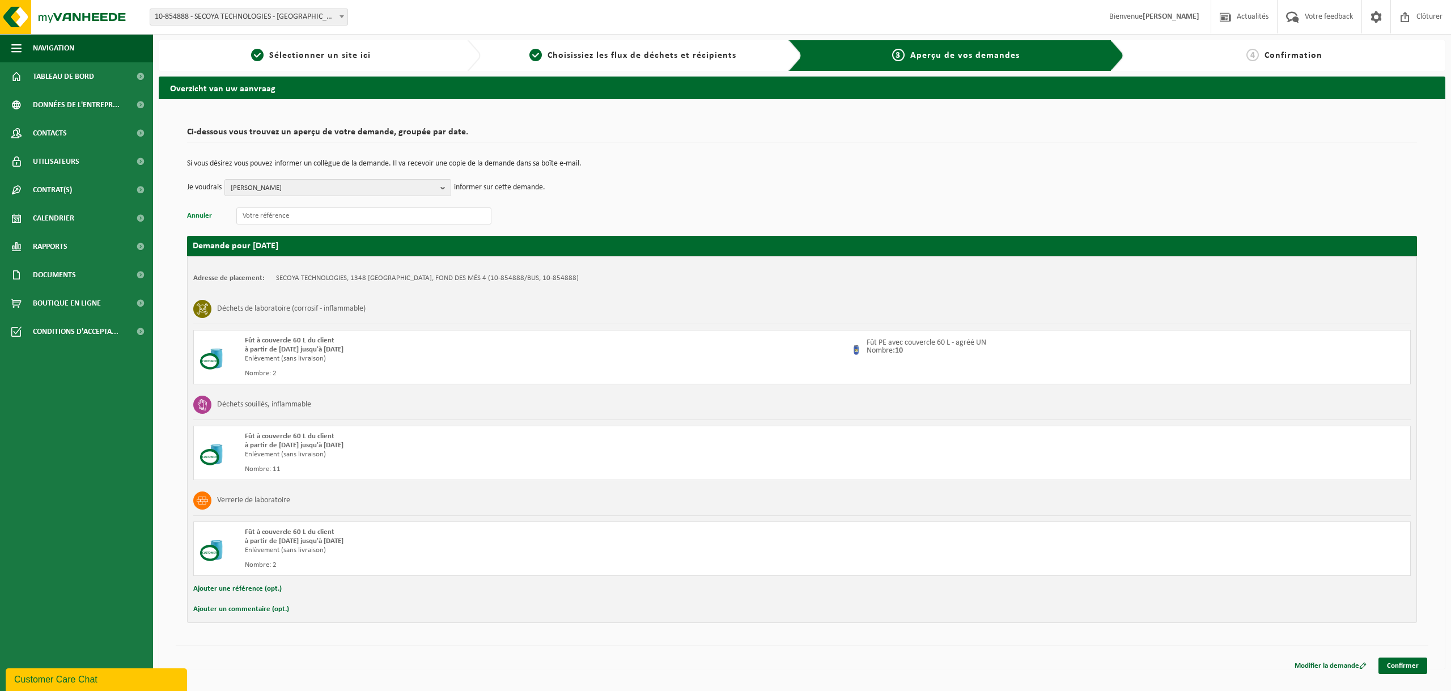
click at [197, 217] on button "Annuler" at bounding box center [199, 216] width 25 height 15
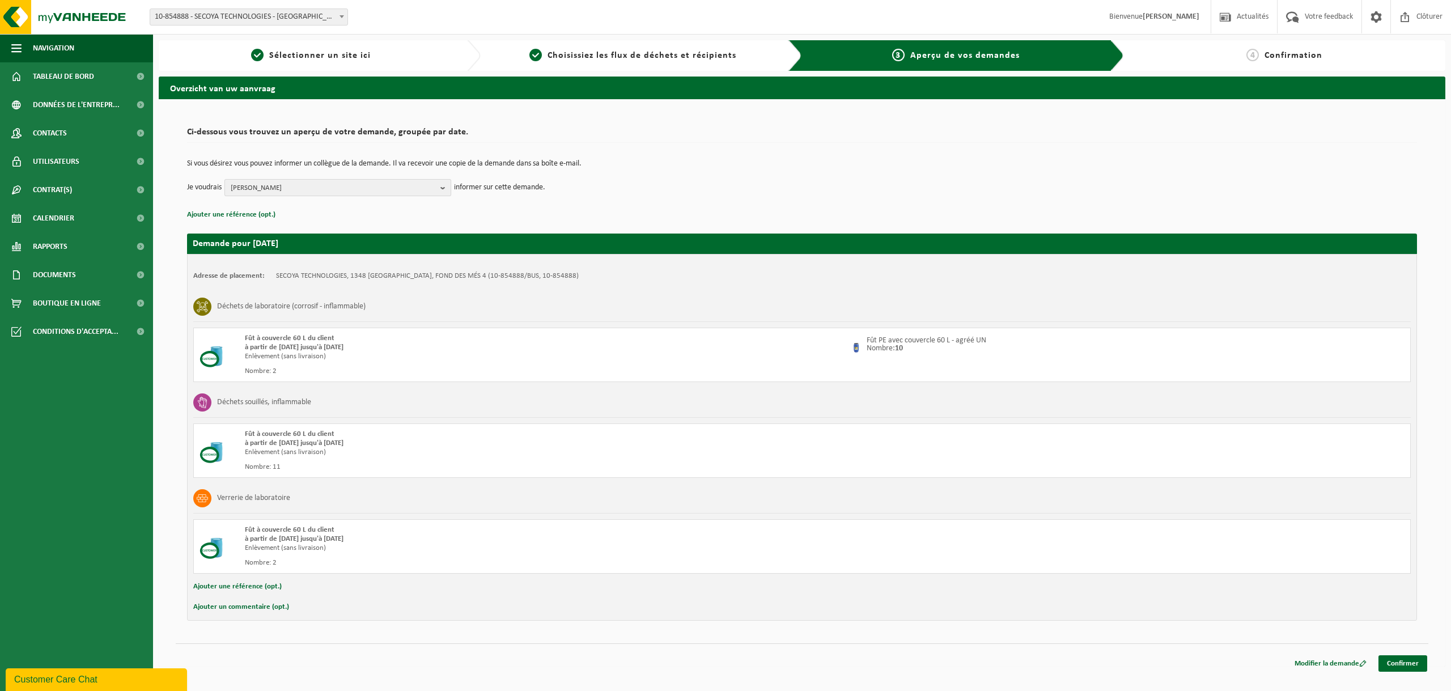
click at [446, 189] on b "button" at bounding box center [445, 188] width 10 height 16
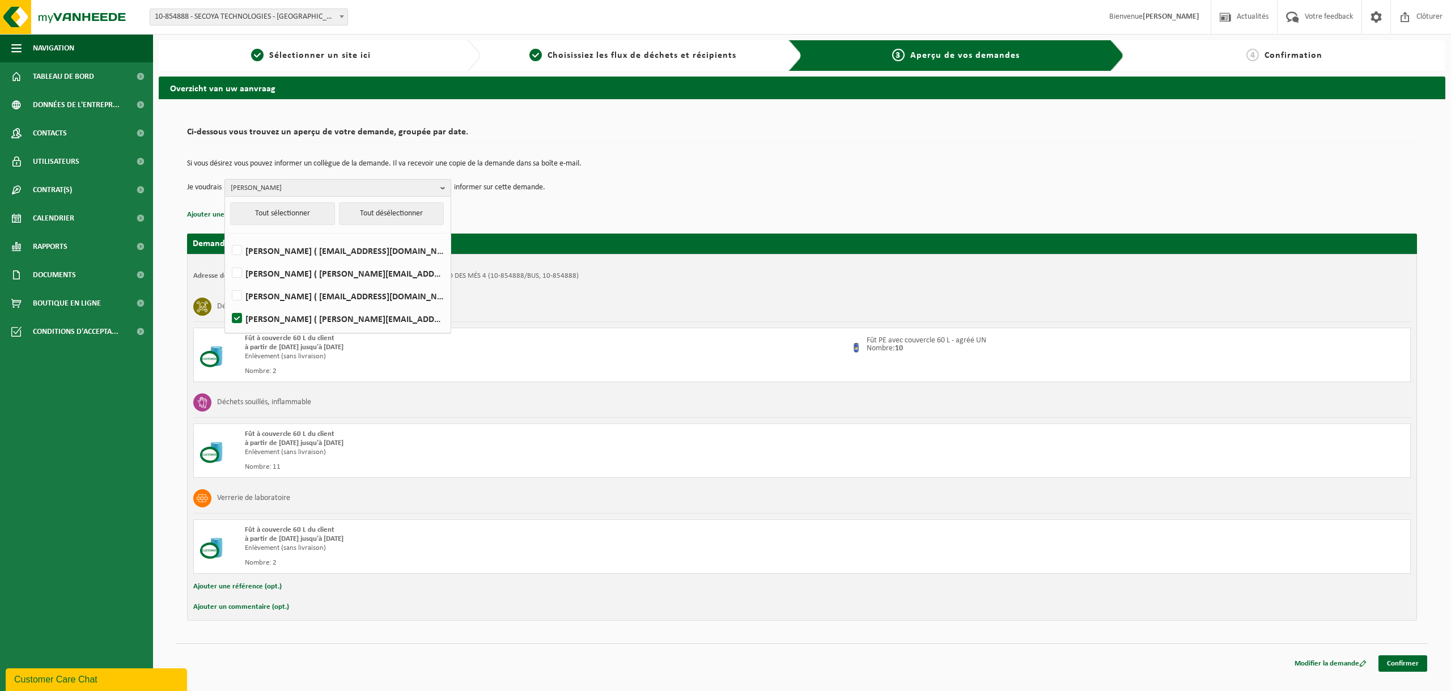
click at [446, 189] on b "button" at bounding box center [445, 188] width 10 height 16
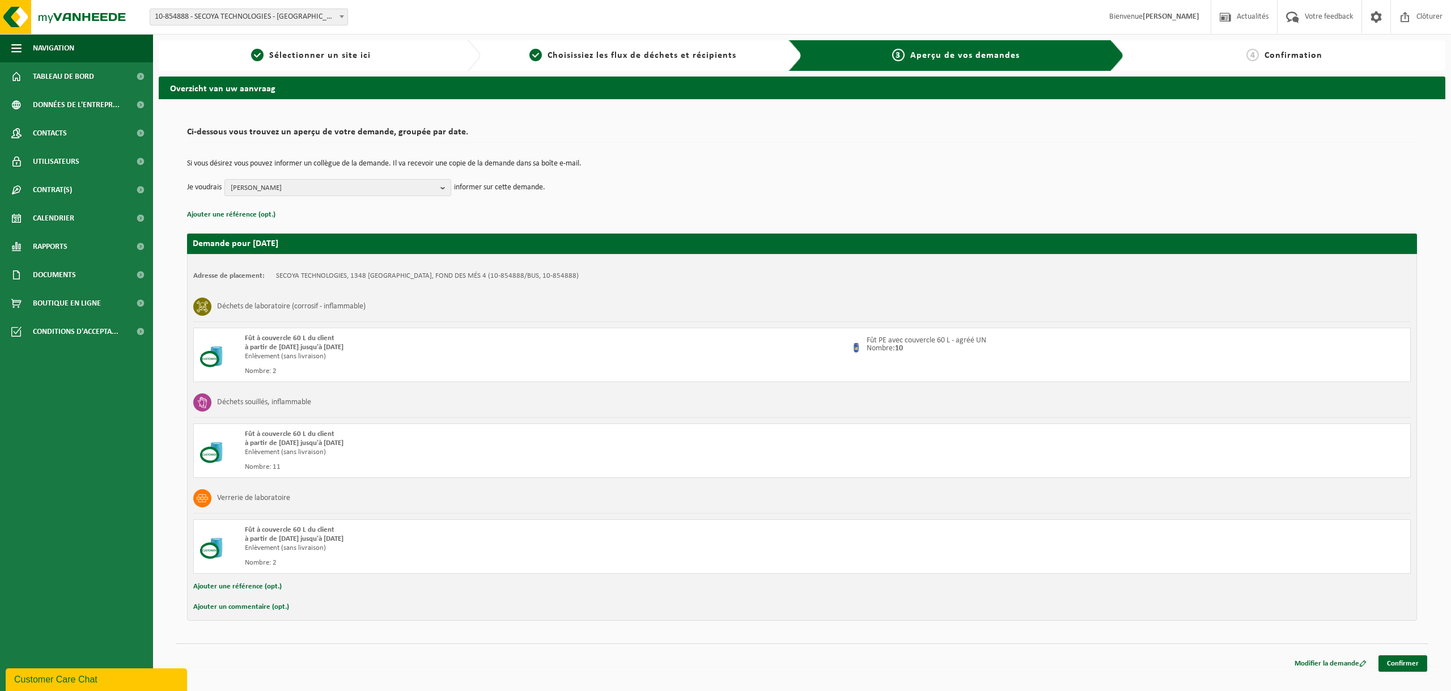
click at [1299, 111] on div "Ci-dessous vous trouvez un aperçu de votre demande, groupée par date. Si vous d…" at bounding box center [802, 372] width 1253 height 522
click at [1304, 660] on link "Modifier la demande" at bounding box center [1330, 663] width 89 height 16
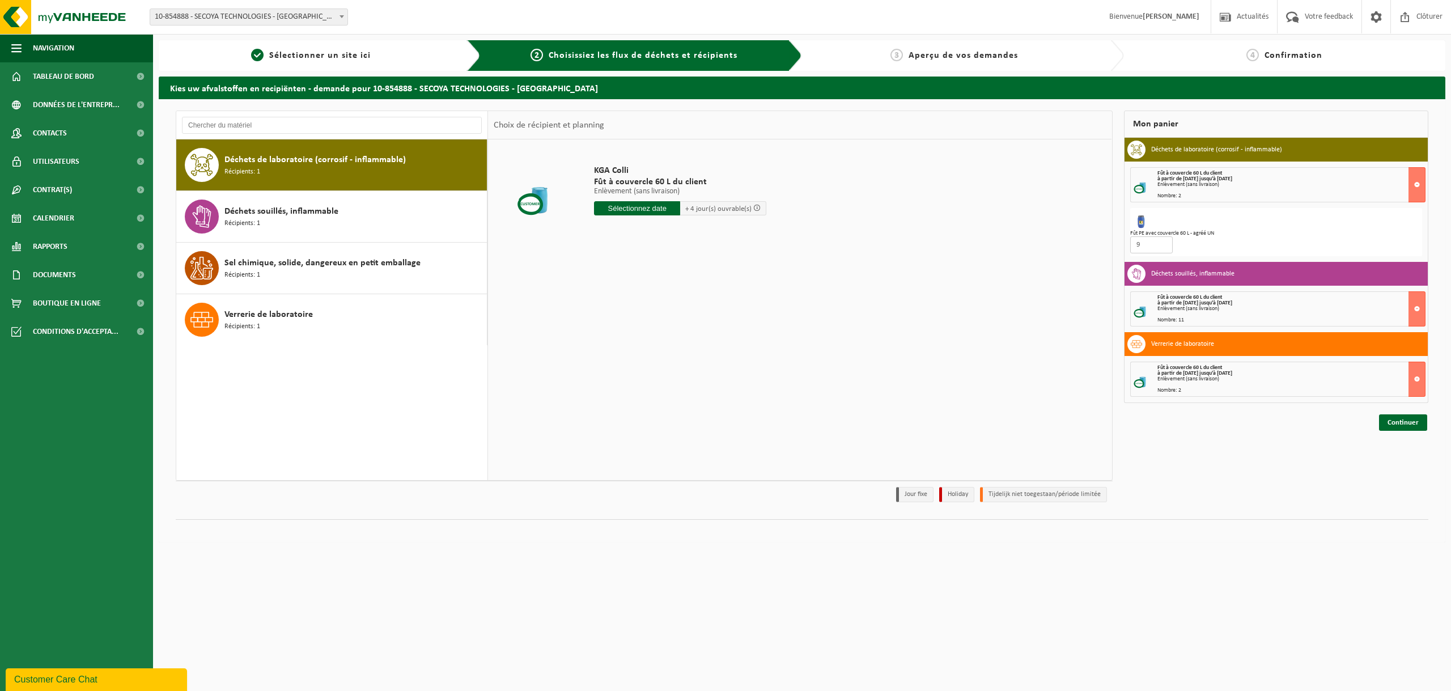
click at [1160, 246] on input "9" at bounding box center [1151, 244] width 43 height 17
click at [1160, 246] on input "8" at bounding box center [1151, 244] width 43 height 17
click at [1160, 246] on input "7" at bounding box center [1151, 244] width 43 height 17
click at [1160, 246] on input "6" at bounding box center [1151, 244] width 43 height 17
click at [1160, 246] on input "5" at bounding box center [1151, 244] width 43 height 17
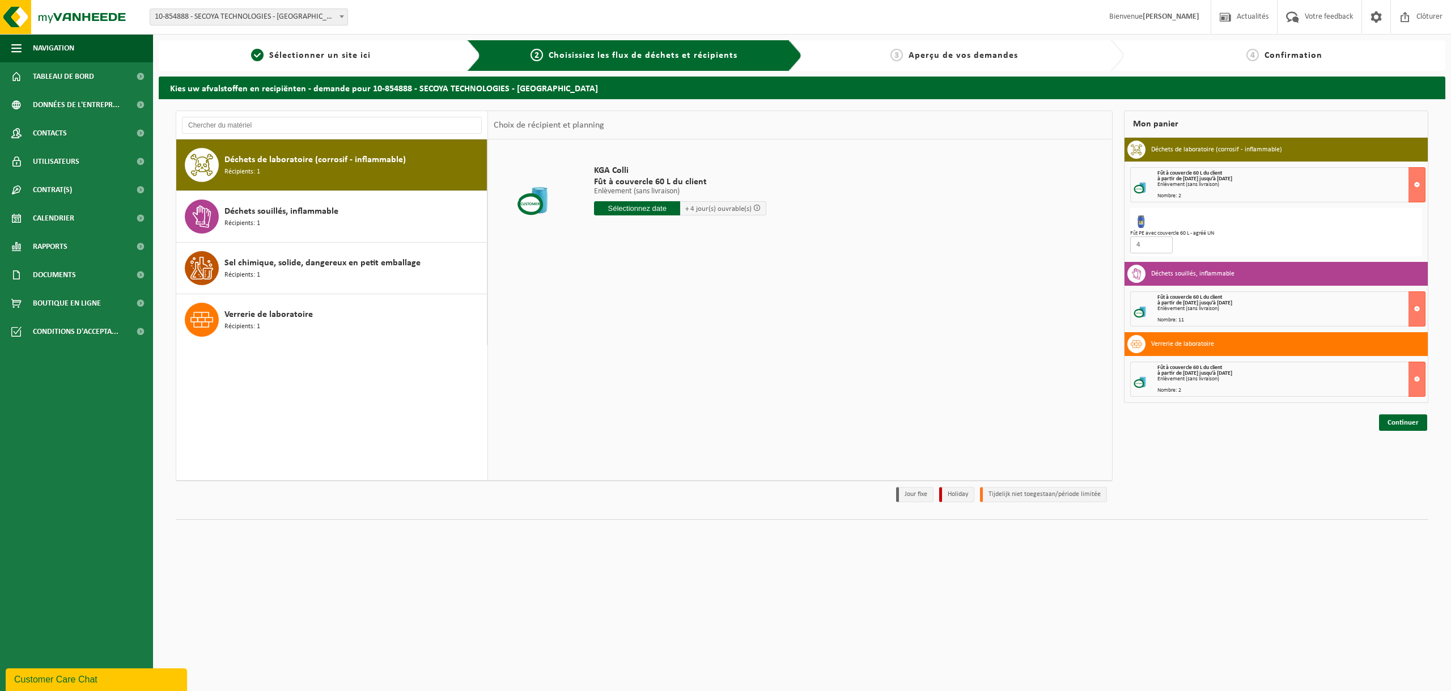
click at [1160, 246] on input "4" at bounding box center [1151, 244] width 43 height 17
click at [1160, 246] on input "3" at bounding box center [1151, 244] width 43 height 17
click at [1161, 246] on input "2" at bounding box center [1151, 244] width 43 height 17
click at [1161, 246] on input "1" at bounding box center [1151, 244] width 43 height 17
type input "0"
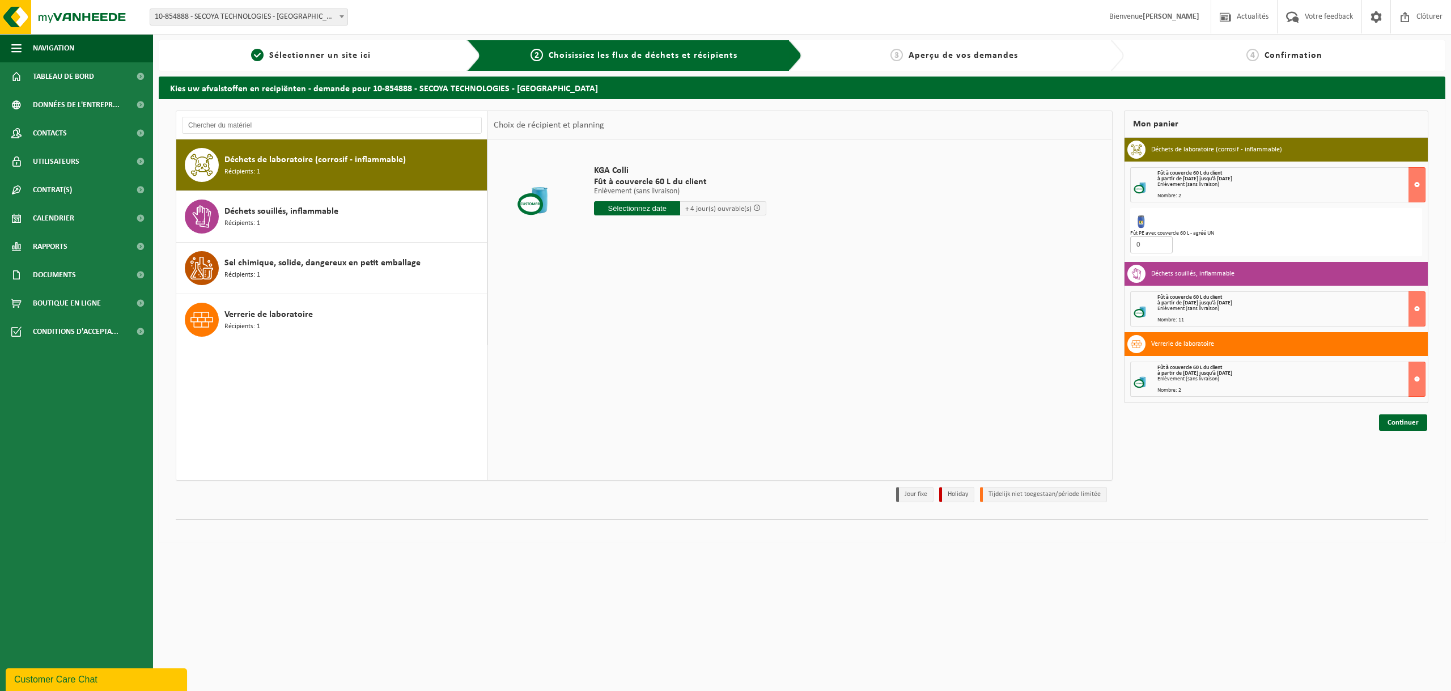
click at [1161, 246] on input "0" at bounding box center [1151, 244] width 43 height 17
click at [1290, 454] on div "Mon panier Déchets de laboratoire (corrosif - inflammable) Fût à couvercle 60 L…" at bounding box center [1276, 309] width 316 height 397
click at [1391, 421] on link "Continuer" at bounding box center [1403, 422] width 48 height 16
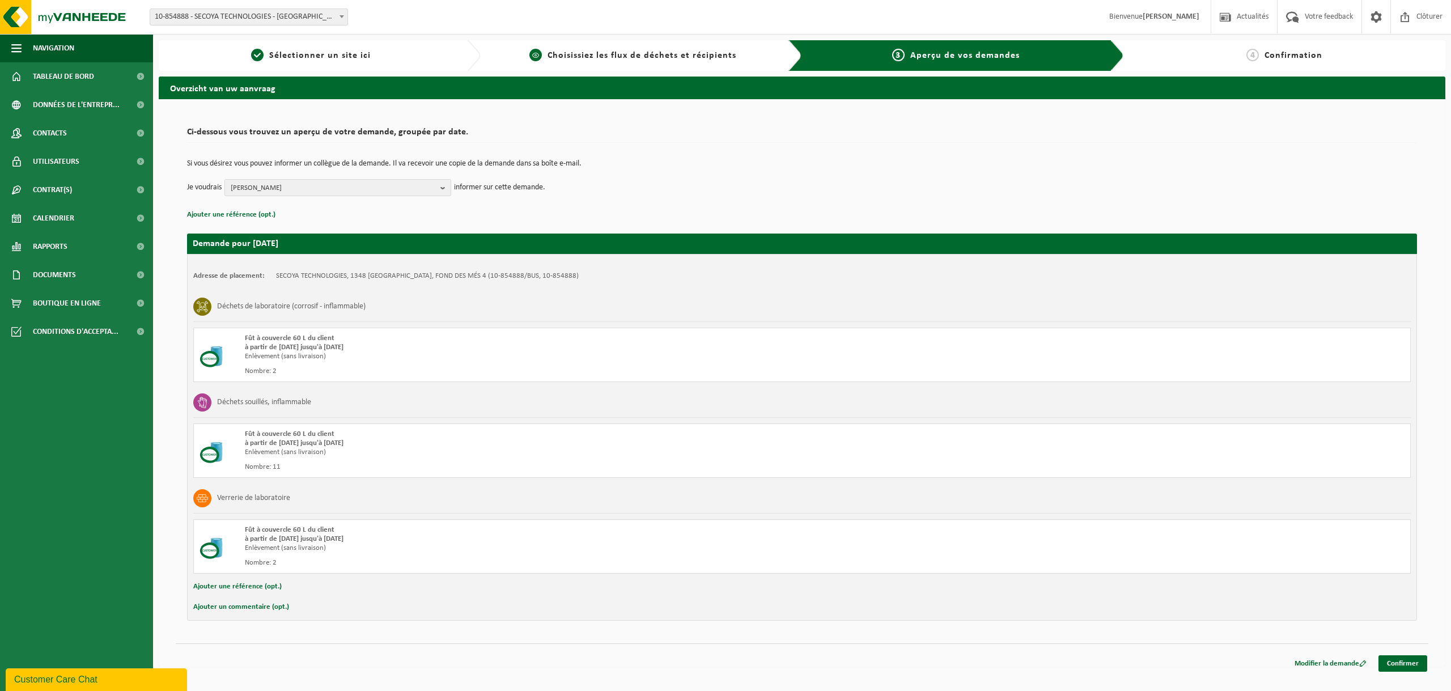
click at [616, 58] on span "Choisissiez les flux de déchets et récipients" at bounding box center [642, 55] width 189 height 9
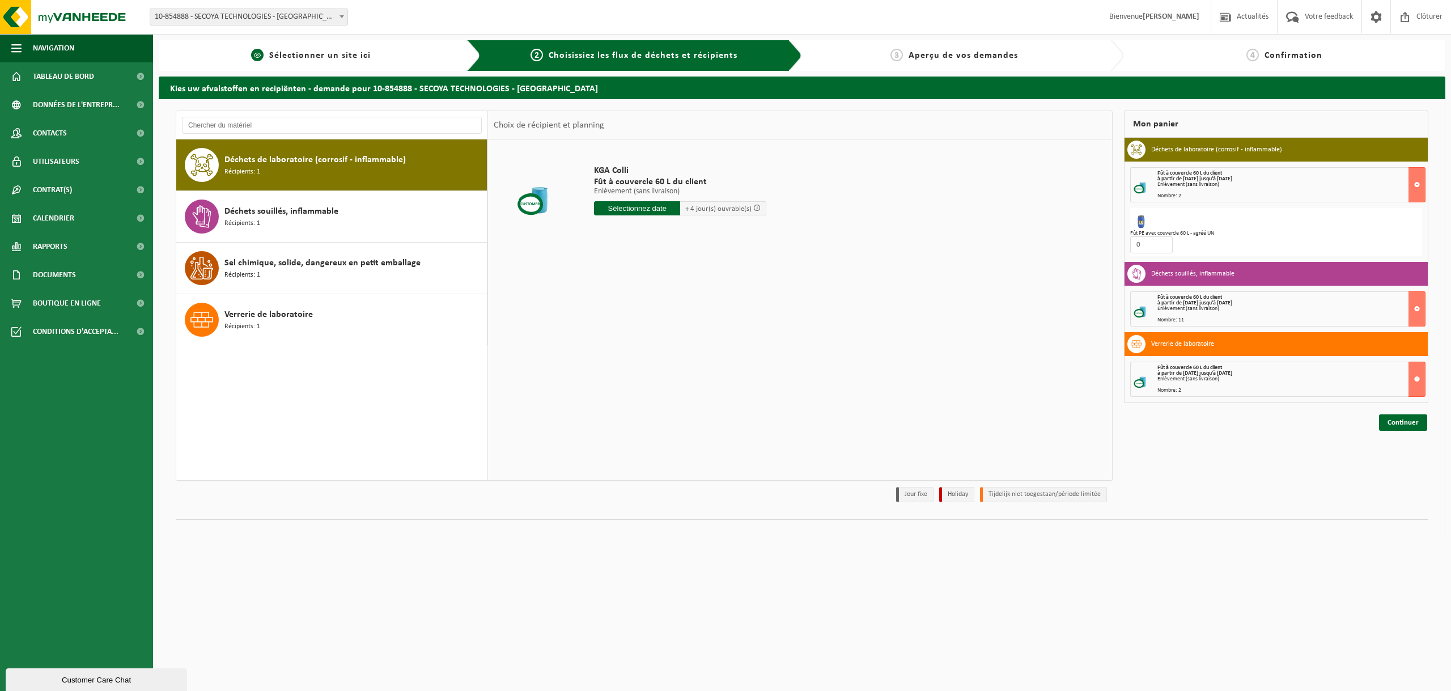
click at [315, 59] on span "Sélectionner un site ici" at bounding box center [319, 55] width 101 height 9
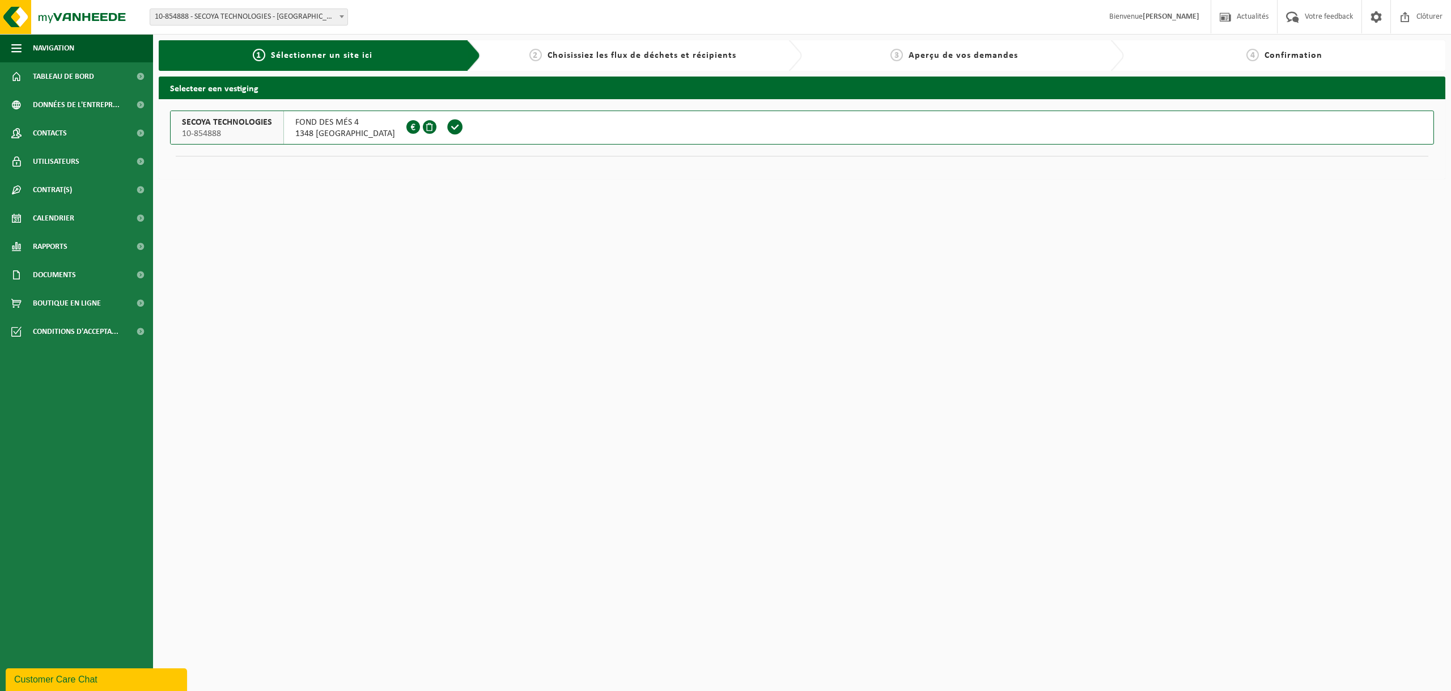
click at [668, 53] on span "Choisissiez les flux de déchets et récipients" at bounding box center [642, 55] width 189 height 9
click at [931, 62] on div "3 Aperçu de vos demandes" at bounding box center [963, 55] width 322 height 31
click at [676, 67] on div "2 Choisissiez les flux de déchets et récipients" at bounding box center [642, 55] width 322 height 31
click at [357, 132] on span "1348 LOUVAIN-LA-NEUVE" at bounding box center [345, 133] width 100 height 11
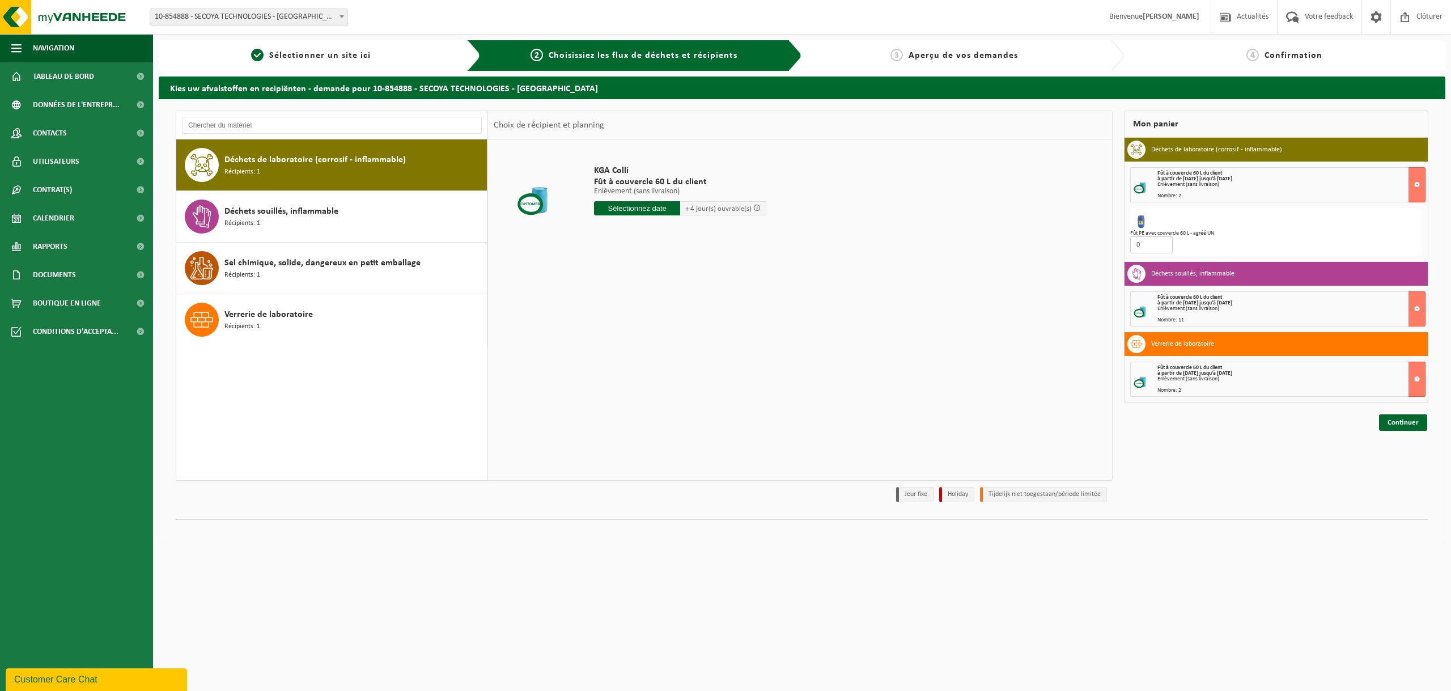
click at [1148, 243] on input "0" at bounding box center [1151, 244] width 43 height 17
click at [1163, 242] on input "1" at bounding box center [1151, 244] width 43 height 17
click at [1163, 242] on input "2" at bounding box center [1151, 244] width 43 height 17
click at [1163, 242] on input "3" at bounding box center [1151, 244] width 43 height 17
click at [1163, 242] on input "4" at bounding box center [1151, 244] width 43 height 17
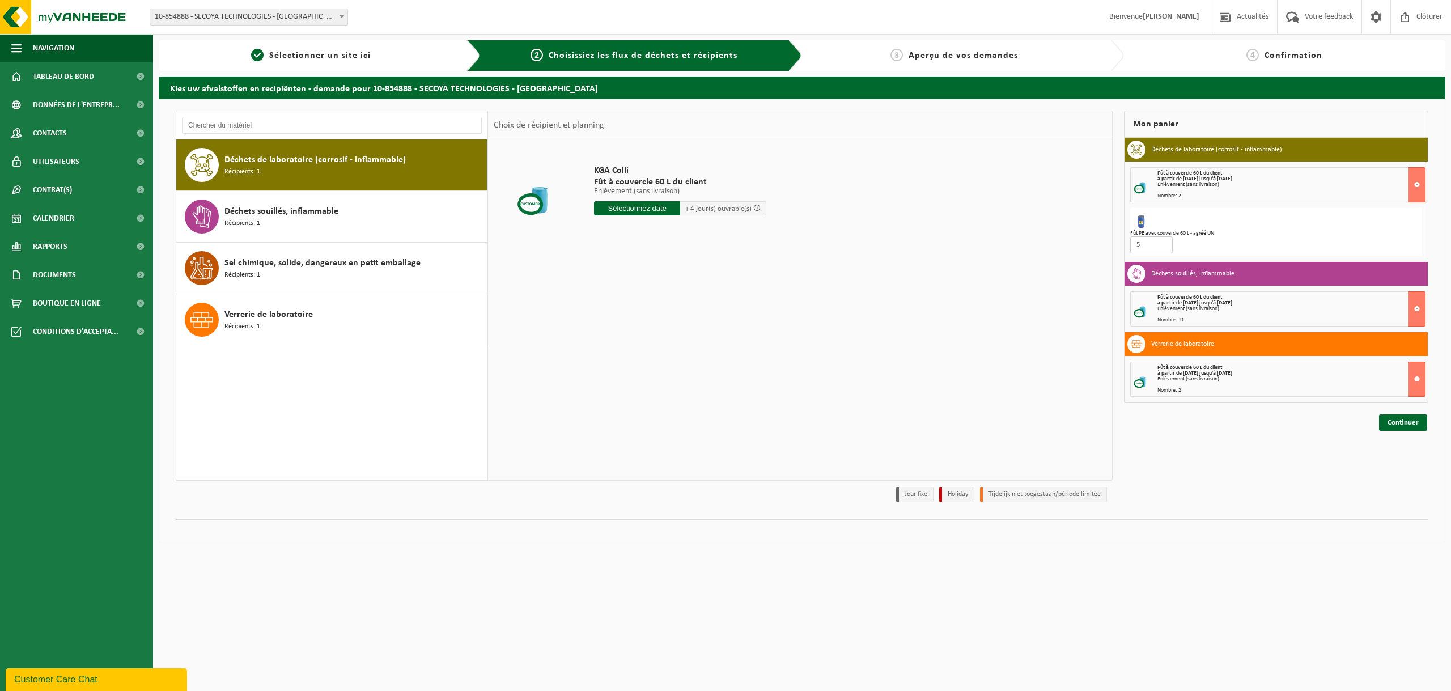
click at [1163, 242] on input "5" at bounding box center [1151, 244] width 43 height 17
click at [1163, 242] on input "6" at bounding box center [1151, 244] width 43 height 17
click at [1163, 242] on input "7" at bounding box center [1151, 244] width 43 height 17
click at [1163, 242] on input "8" at bounding box center [1151, 244] width 43 height 17
click at [1163, 242] on input "9" at bounding box center [1151, 244] width 43 height 17
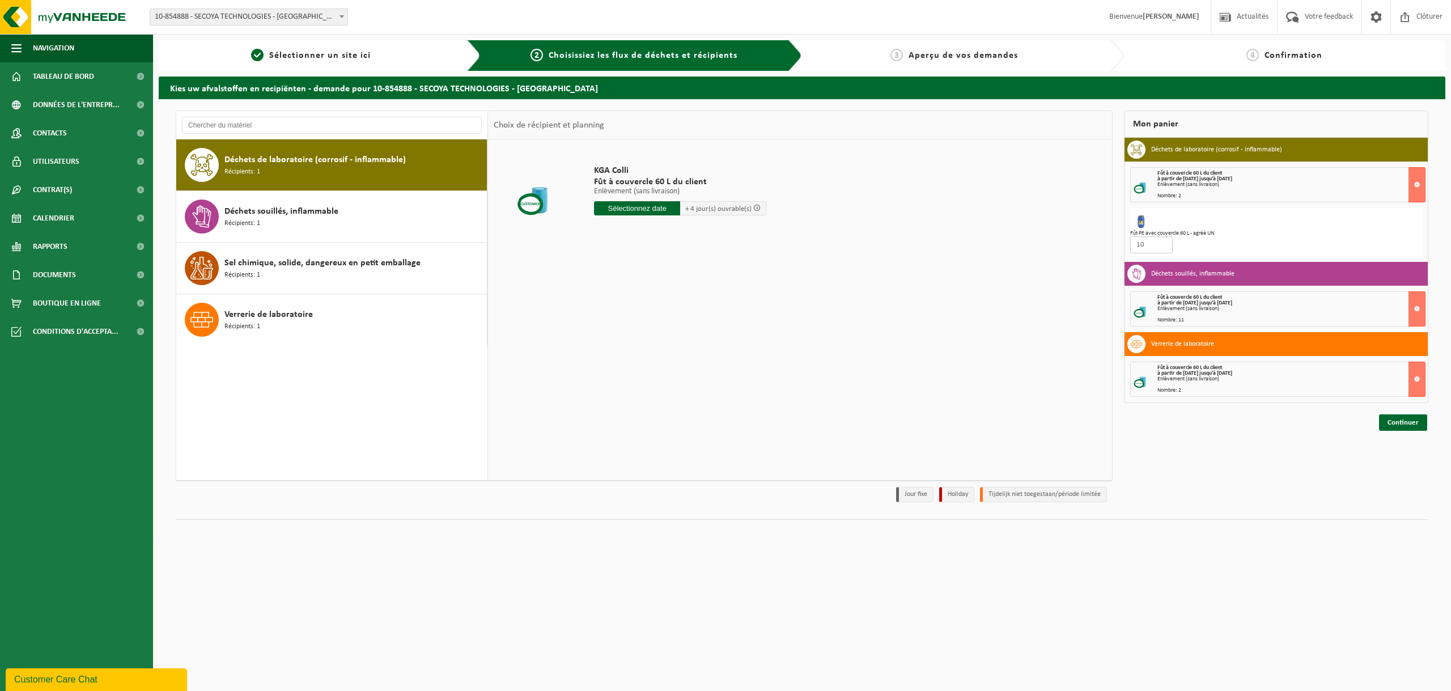
type input "10"
click at [1163, 242] on input "10" at bounding box center [1151, 244] width 43 height 17
click at [403, 526] on div at bounding box center [802, 525] width 1253 height 12
click at [1393, 420] on link "Continuer" at bounding box center [1403, 422] width 48 height 16
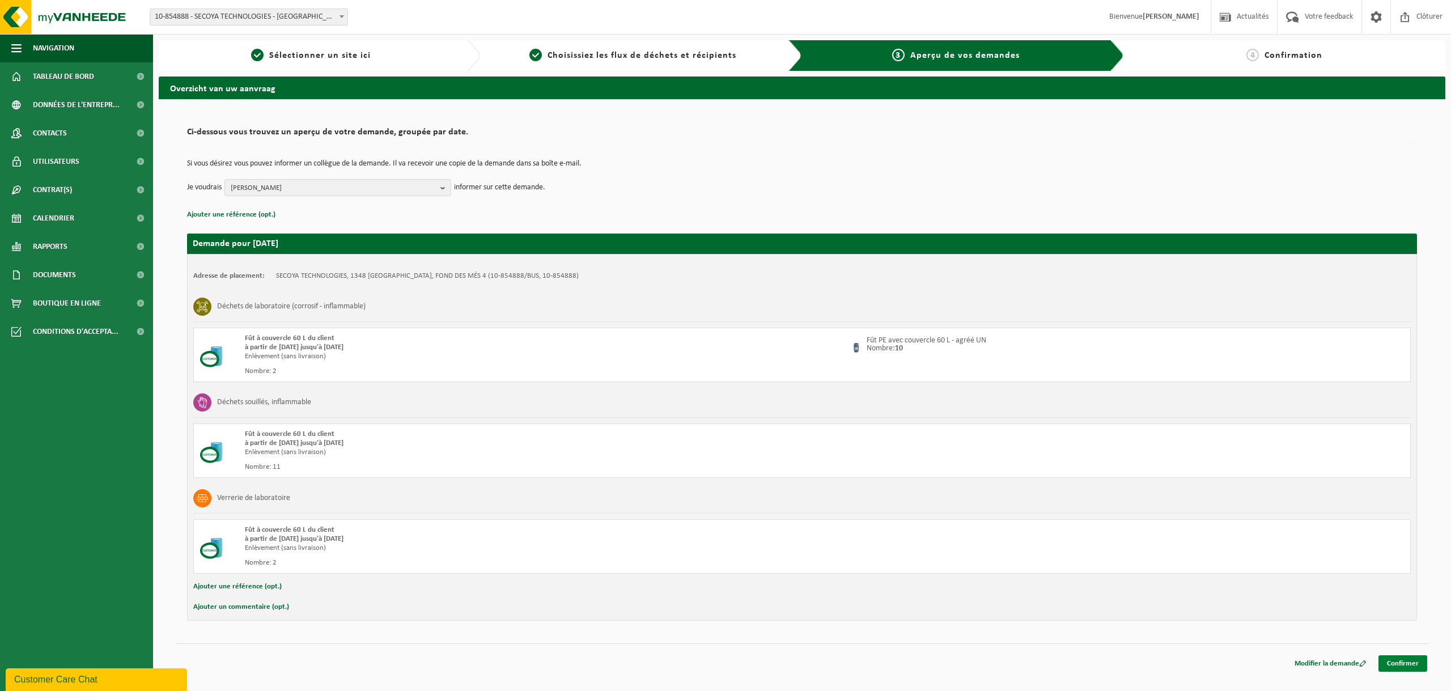
click at [1389, 660] on link "Confirmer" at bounding box center [1403, 663] width 49 height 16
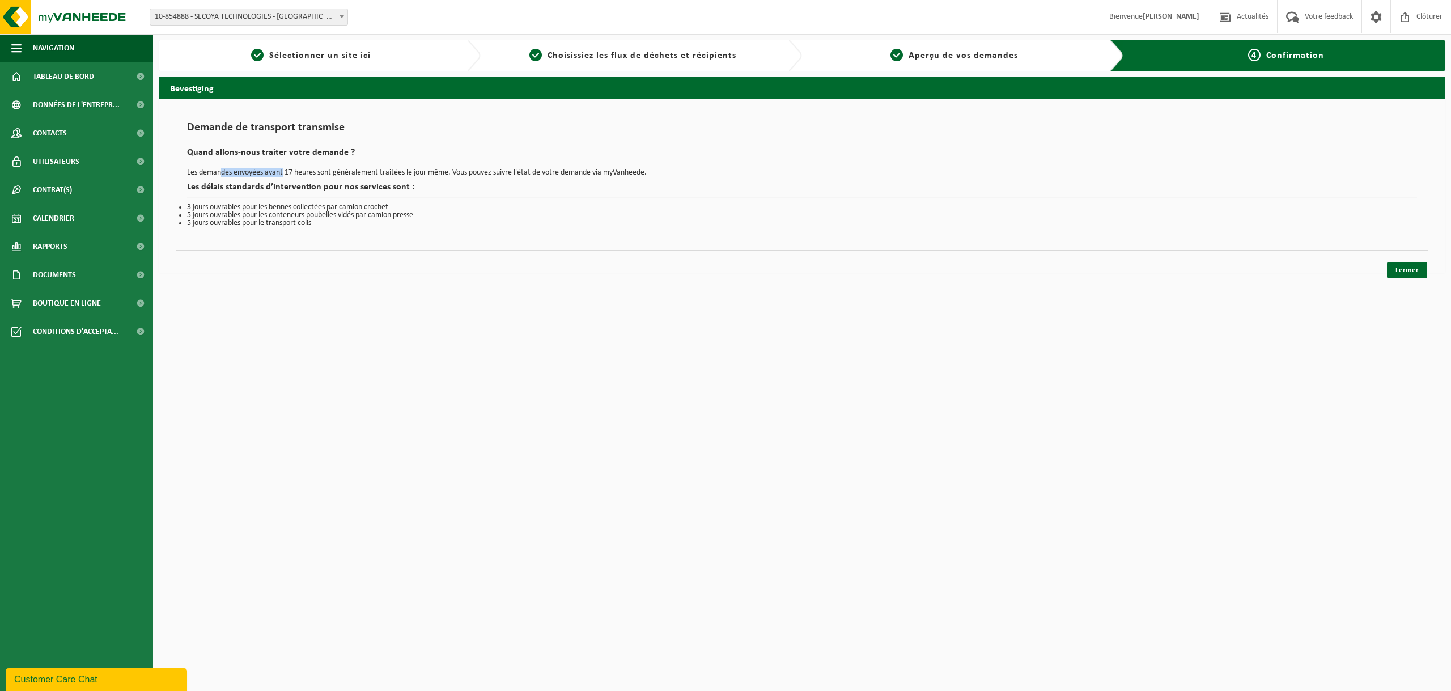
drag, startPoint x: 221, startPoint y: 172, endPoint x: 285, endPoint y: 171, distance: 64.1
click at [285, 171] on p "Les demandes envoyées avant 17 heures sont généralement traitées le jour même. …" at bounding box center [802, 173] width 1230 height 8
drag, startPoint x: 306, startPoint y: 170, endPoint x: 550, endPoint y: 174, distance: 244.4
click at [550, 174] on p "Les demandes envoyées avant 17 heures sont généralement traitées le jour même. …" at bounding box center [802, 173] width 1230 height 8
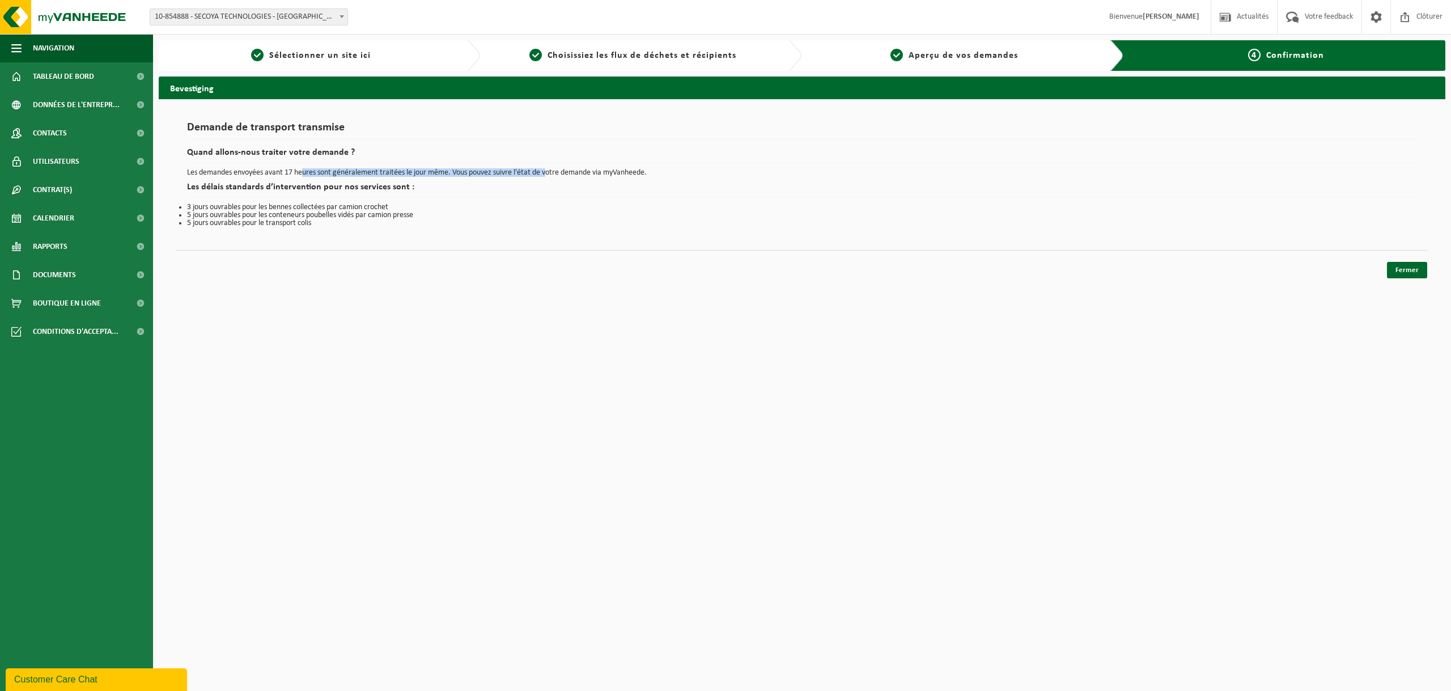
click at [550, 174] on p "Les demandes envoyées avant 17 heures sont généralement traitées le jour même. …" at bounding box center [802, 173] width 1230 height 8
drag, startPoint x: 621, startPoint y: 173, endPoint x: 552, endPoint y: 175, distance: 69.7
click at [552, 175] on p "Les demandes envoyées avant 17 heures sont généralement traitées le jour même. …" at bounding box center [802, 173] width 1230 height 8
click at [551, 175] on p "Les demandes envoyées avant 17 heures sont généralement traitées le jour même. …" at bounding box center [802, 173] width 1230 height 8
drag, startPoint x: 213, startPoint y: 184, endPoint x: 373, endPoint y: 188, distance: 159.9
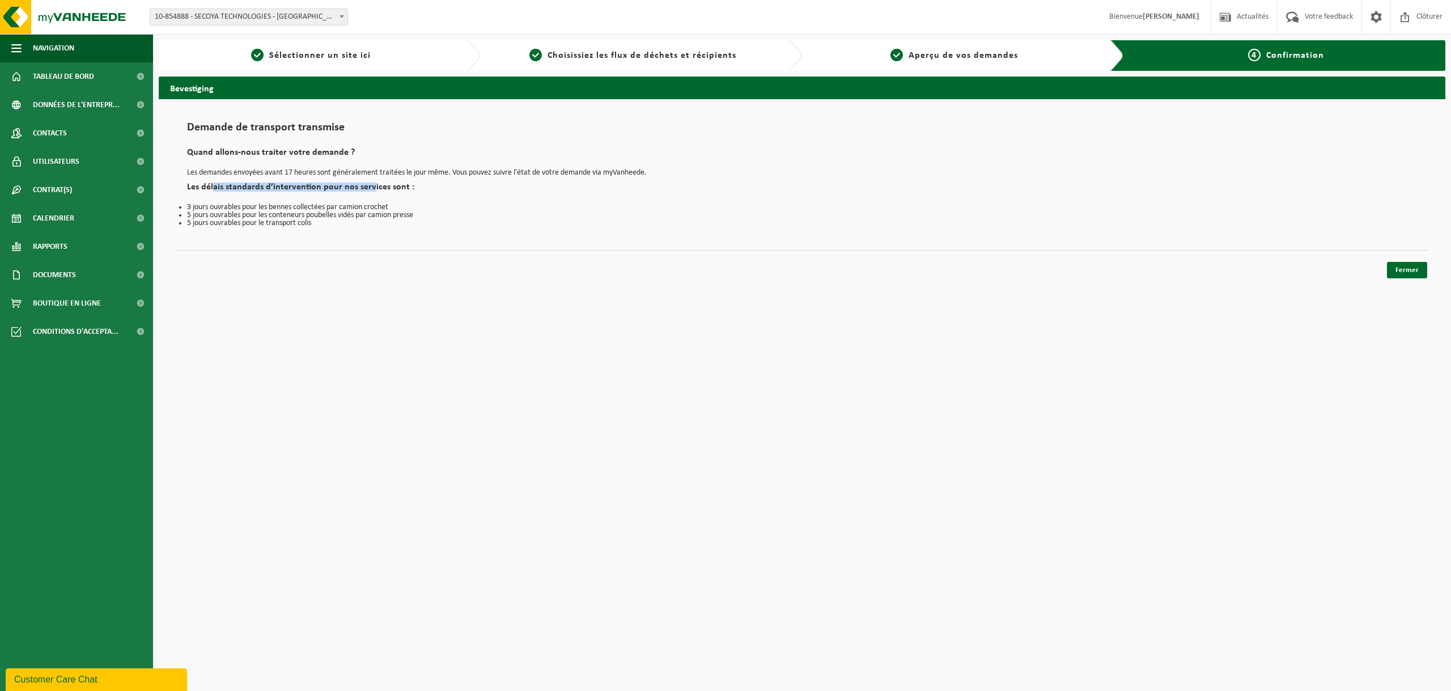
click at [373, 188] on h2 "Les délais standards d’intervention pour nos services sont :" at bounding box center [802, 190] width 1230 height 15
click at [61, 217] on span "Calendrier" at bounding box center [53, 218] width 41 height 28
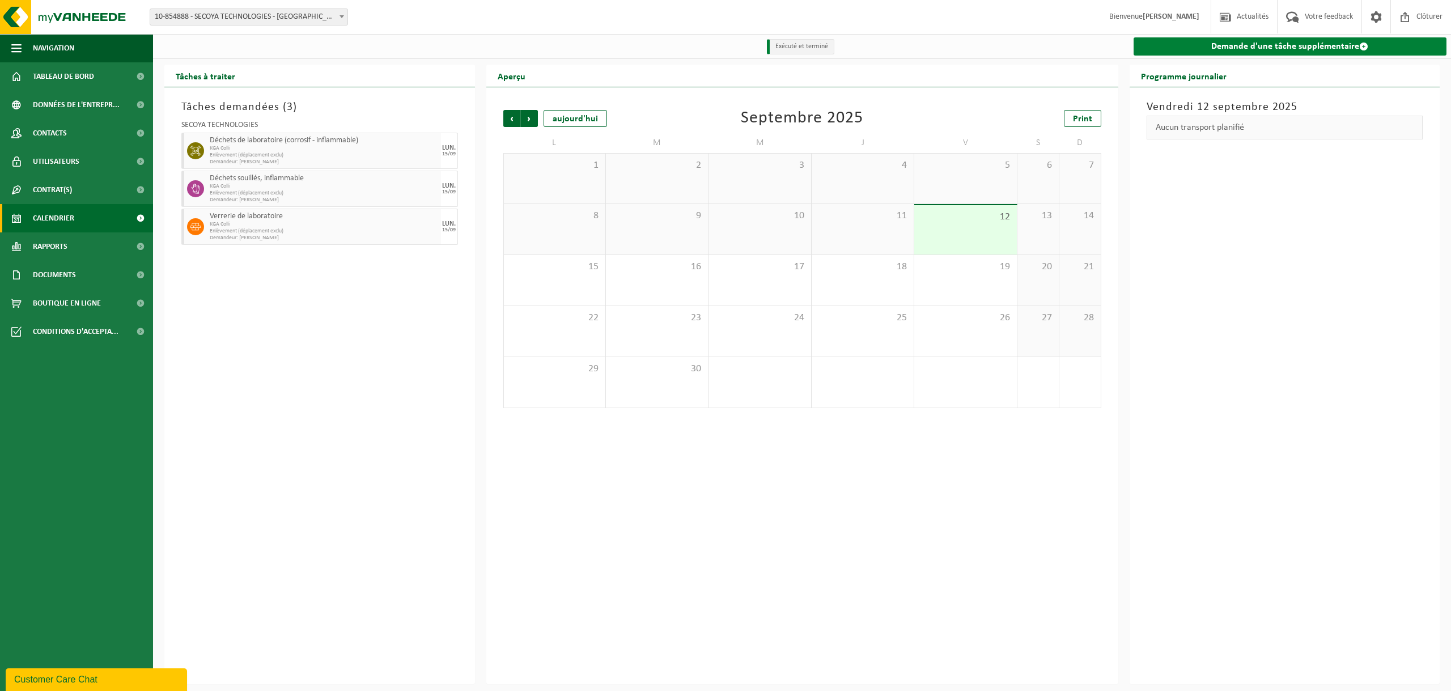
click at [1223, 49] on link "Demande d'une tâche supplémentaire" at bounding box center [1290, 46] width 313 height 18
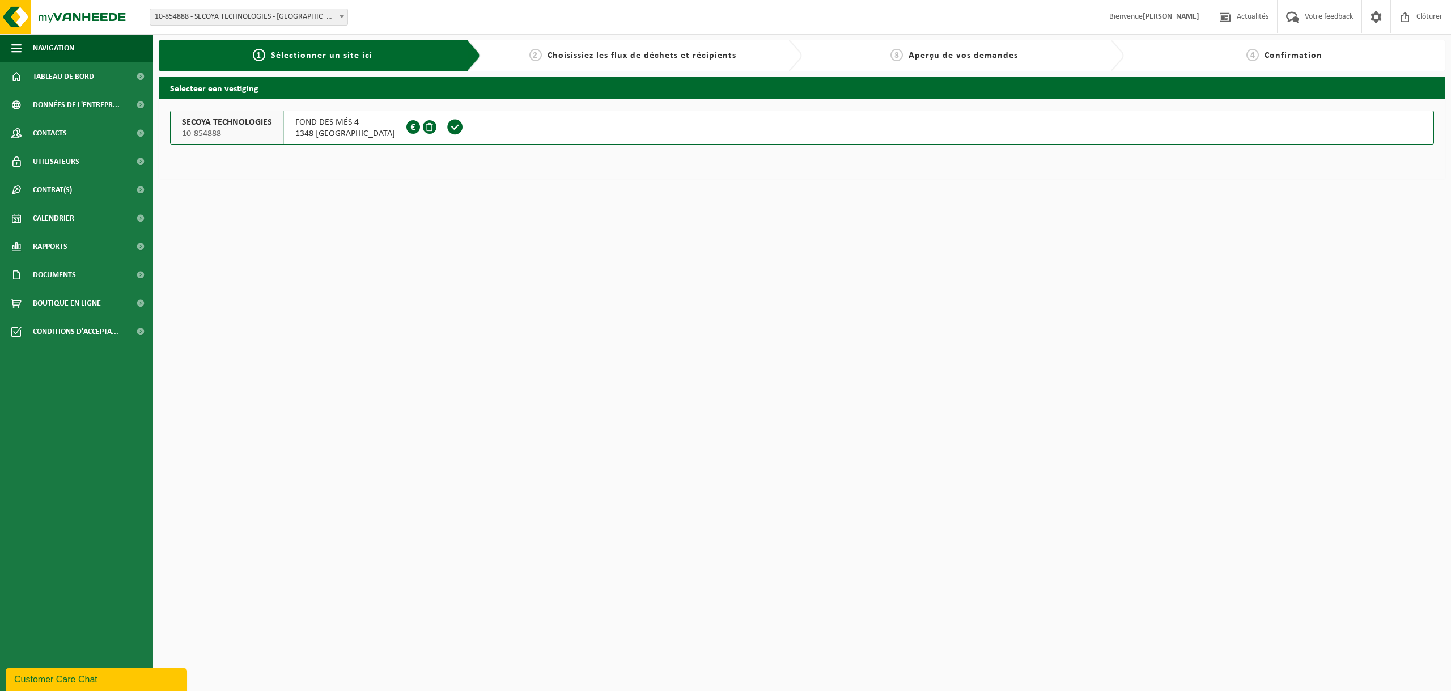
click at [323, 130] on span "1348 [GEOGRAPHIC_DATA]" at bounding box center [345, 133] width 100 height 11
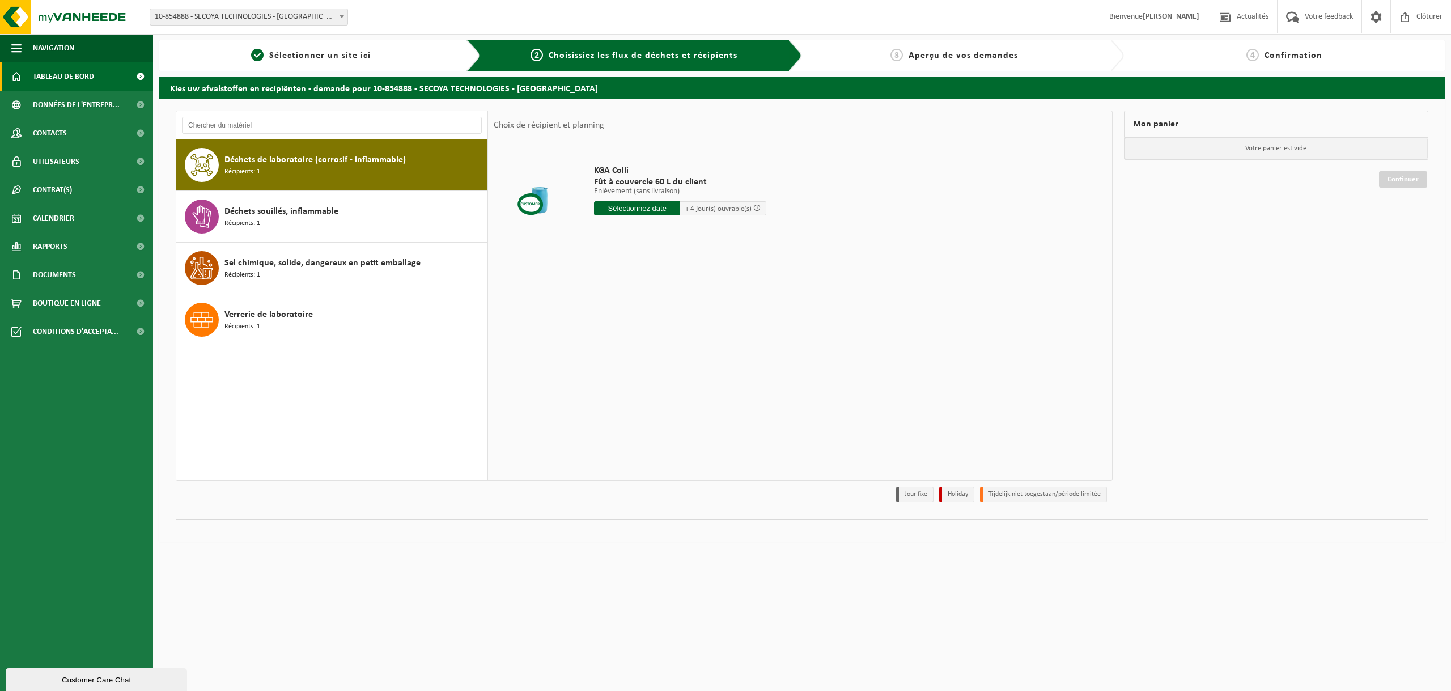
click at [43, 75] on span "Tableau de bord" at bounding box center [63, 76] width 61 height 28
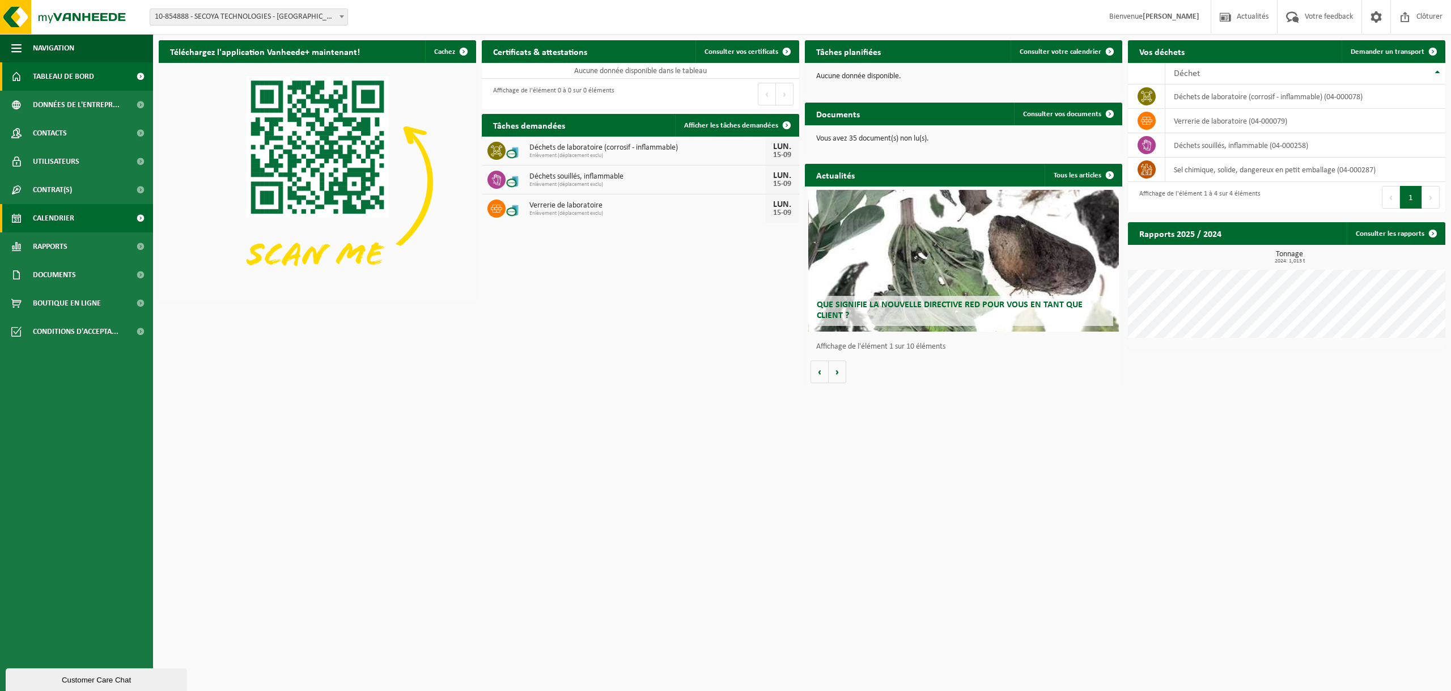
click at [89, 218] on link "Calendrier" at bounding box center [76, 218] width 153 height 28
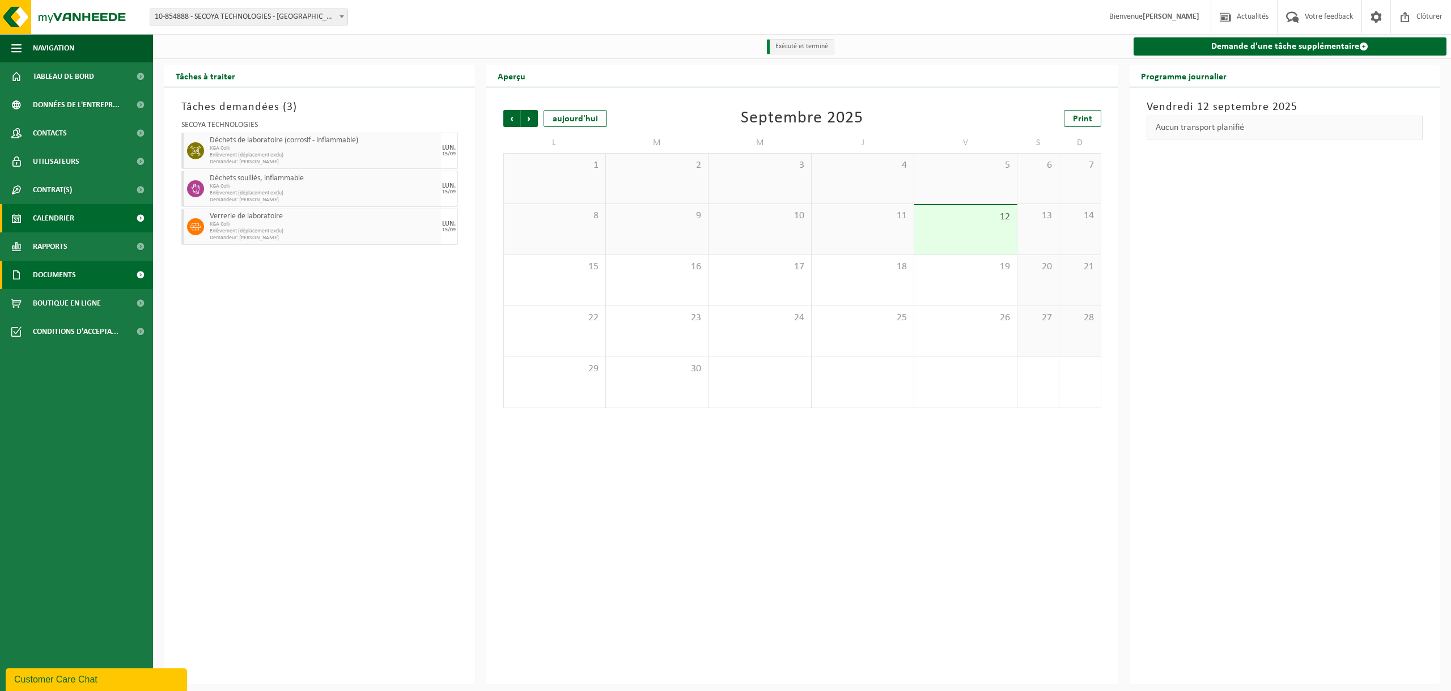
click at [59, 276] on span "Documents" at bounding box center [54, 275] width 43 height 28
click at [90, 304] on link "Factures" at bounding box center [76, 303] width 147 height 22
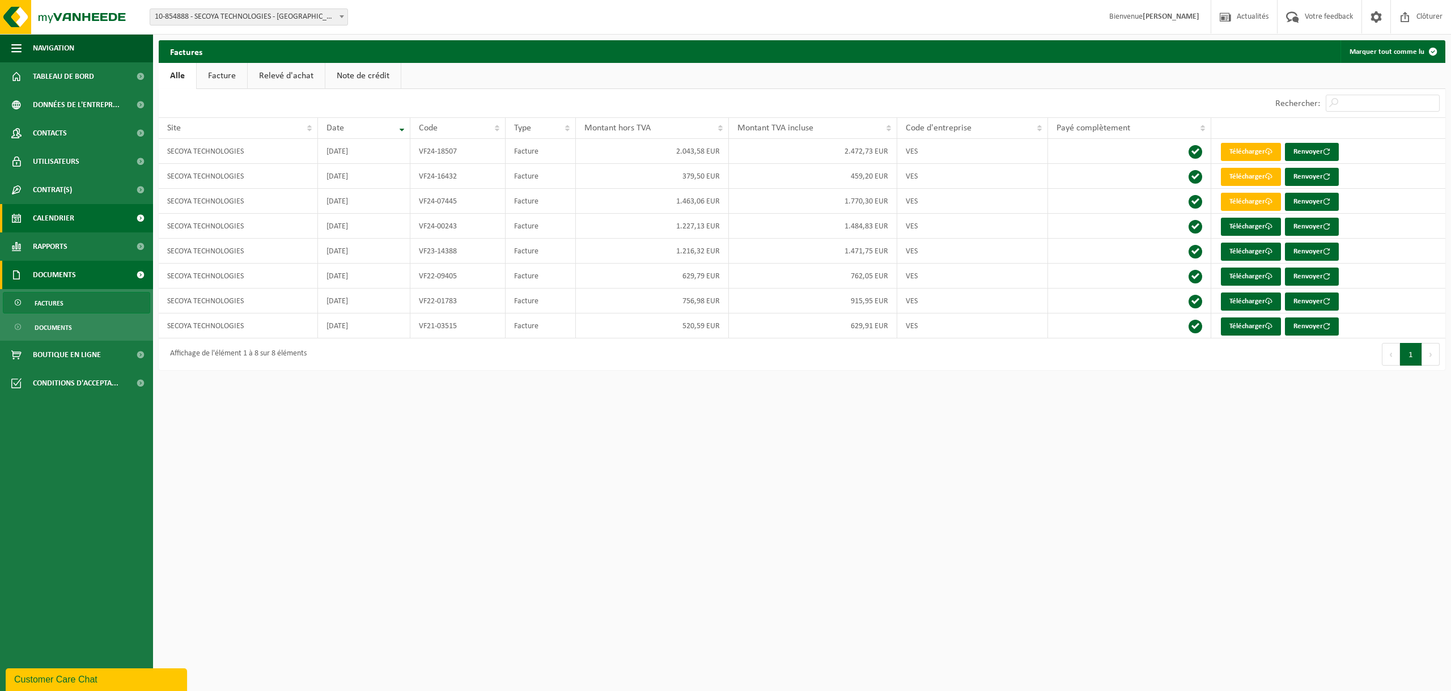
click at [95, 223] on link "Calendrier" at bounding box center [76, 218] width 153 height 28
